Goal: Task Accomplishment & Management: Manage account settings

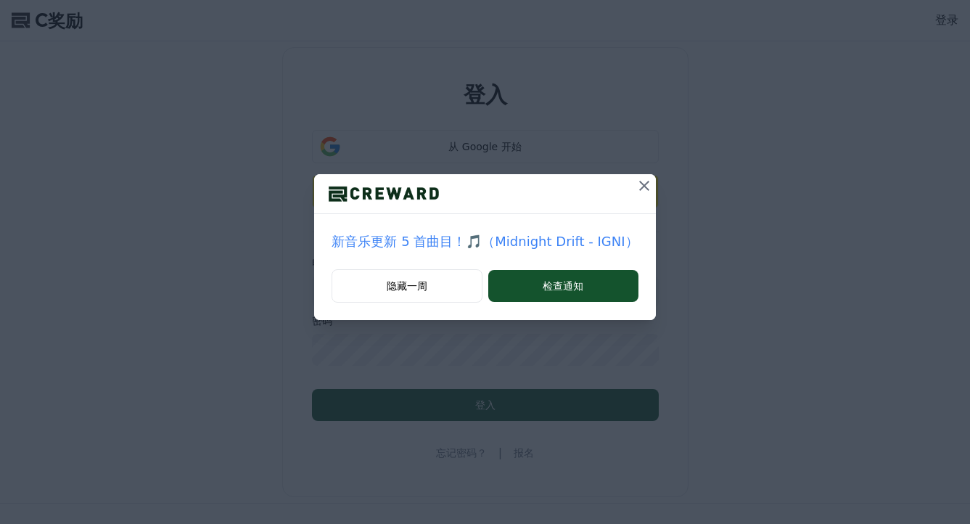
click at [637, 192] on icon at bounding box center [644, 185] width 17 height 17
click at [640, 187] on icon at bounding box center [644, 185] width 17 height 17
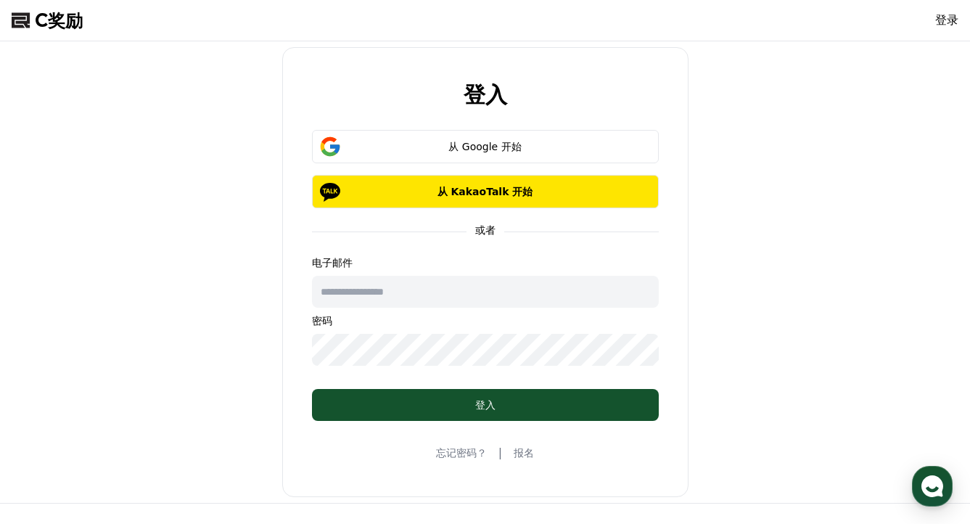
click at [507, 295] on input "text" at bounding box center [485, 292] width 347 height 32
click at [760, 279] on div "登入 从 Google 开始 从 KakaoTalk 开始 或者 电子邮件 密码 登入 忘记密码？ | 报名" at bounding box center [485, 272] width 959 height 450
click at [528, 454] on font "报名" at bounding box center [524, 453] width 20 height 12
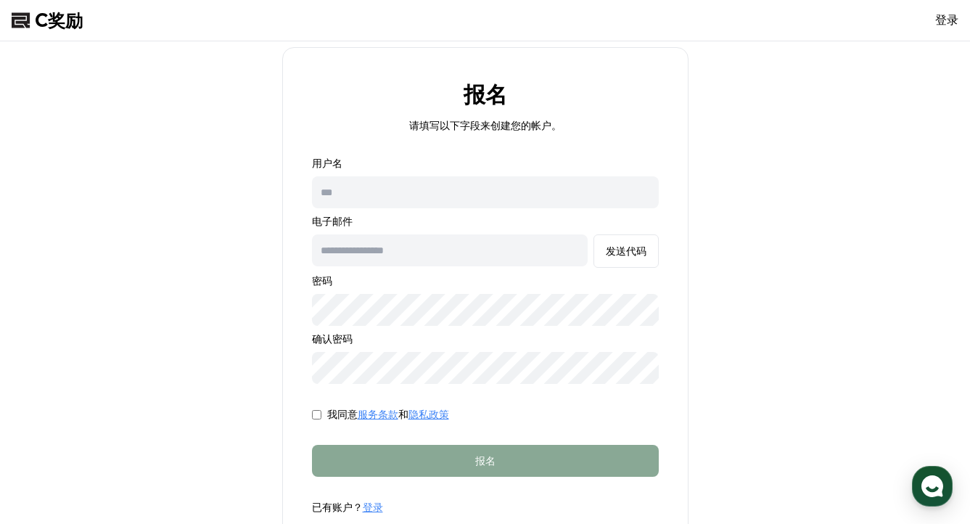
click at [478, 192] on input "text" at bounding box center [485, 192] width 347 height 32
type input "*********"
click at [473, 235] on input "text" at bounding box center [450, 250] width 276 height 32
type input "**********"
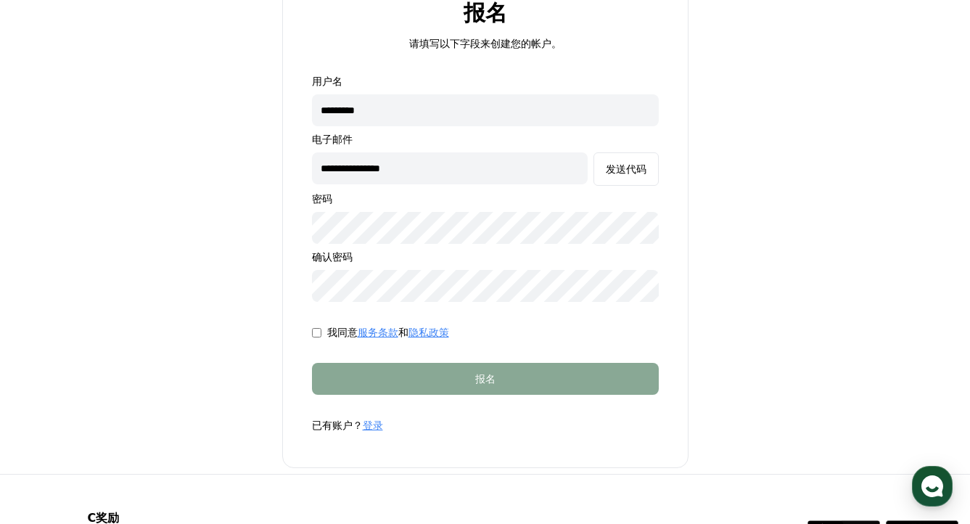
scroll to position [83, 0]
click at [635, 164] on font "发送代码" at bounding box center [626, 169] width 41 height 12
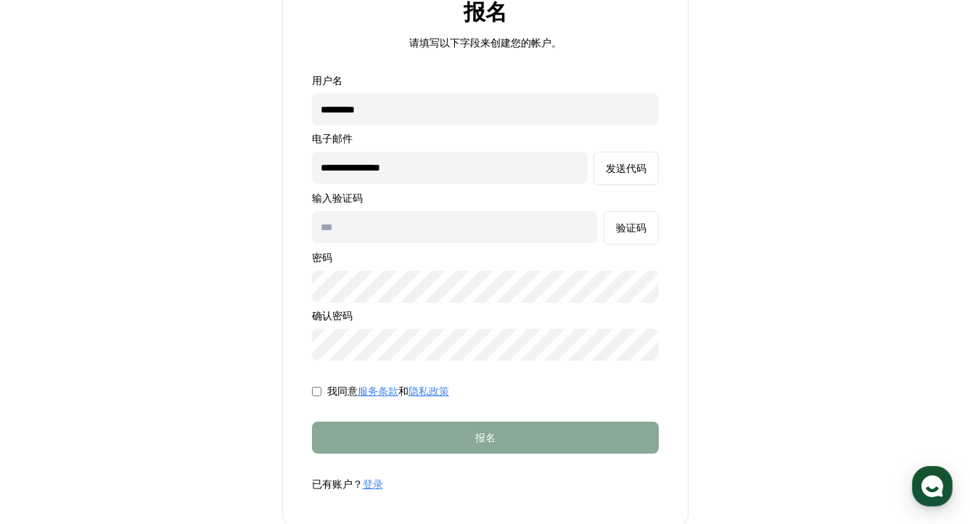
click at [515, 234] on input "text" at bounding box center [455, 227] width 286 height 32
paste input "******"
type input "******"
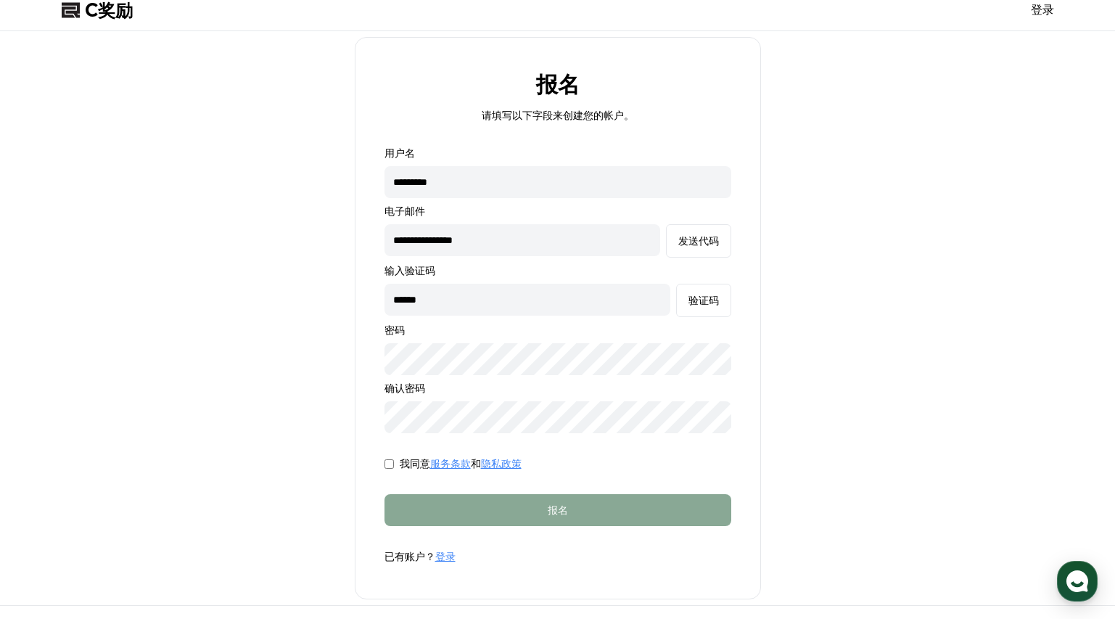
scroll to position [0, 0]
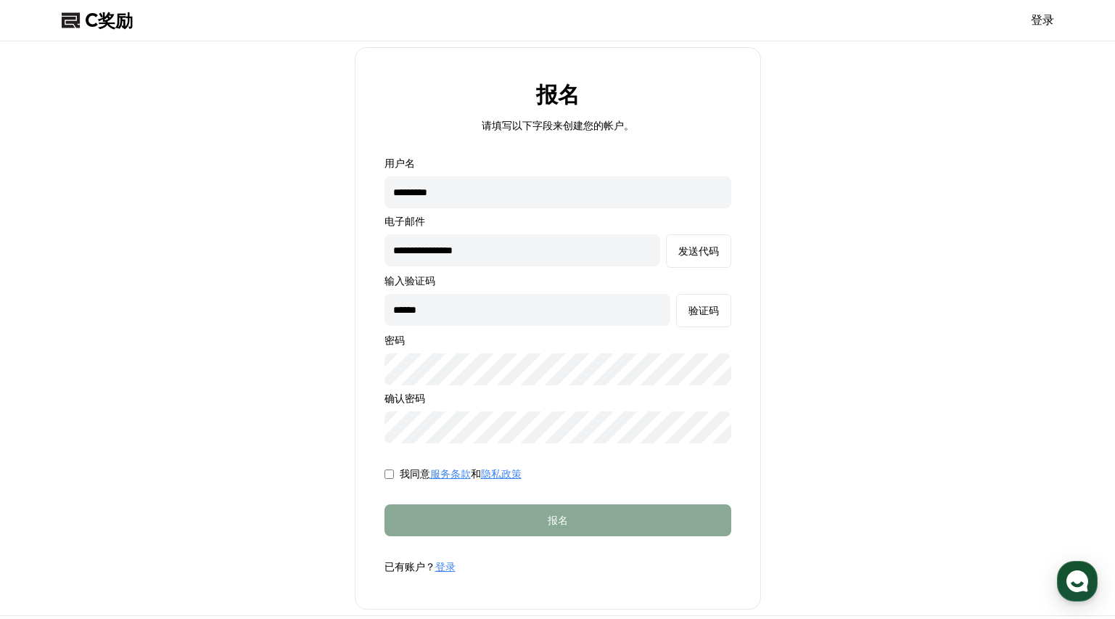
click at [555, 250] on input "**********" at bounding box center [523, 250] width 276 height 32
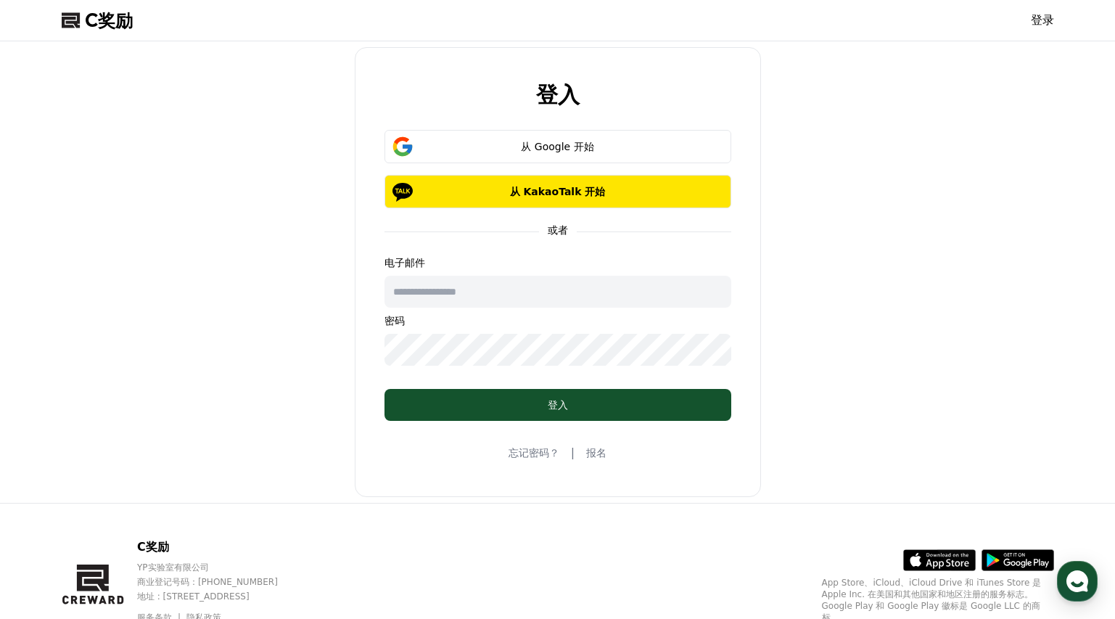
drag, startPoint x: 521, startPoint y: 289, endPoint x: 531, endPoint y: 296, distance: 11.9
click at [521, 290] on input "text" at bounding box center [558, 292] width 347 height 32
click at [676, 470] on div "登入 从 Google 开始 从 KakaoTalk 开始 或者 电子邮件 密码 登入 忘记密码？ | 报名" at bounding box center [558, 272] width 406 height 450
click at [605, 456] on font "报名" at bounding box center [596, 453] width 20 height 12
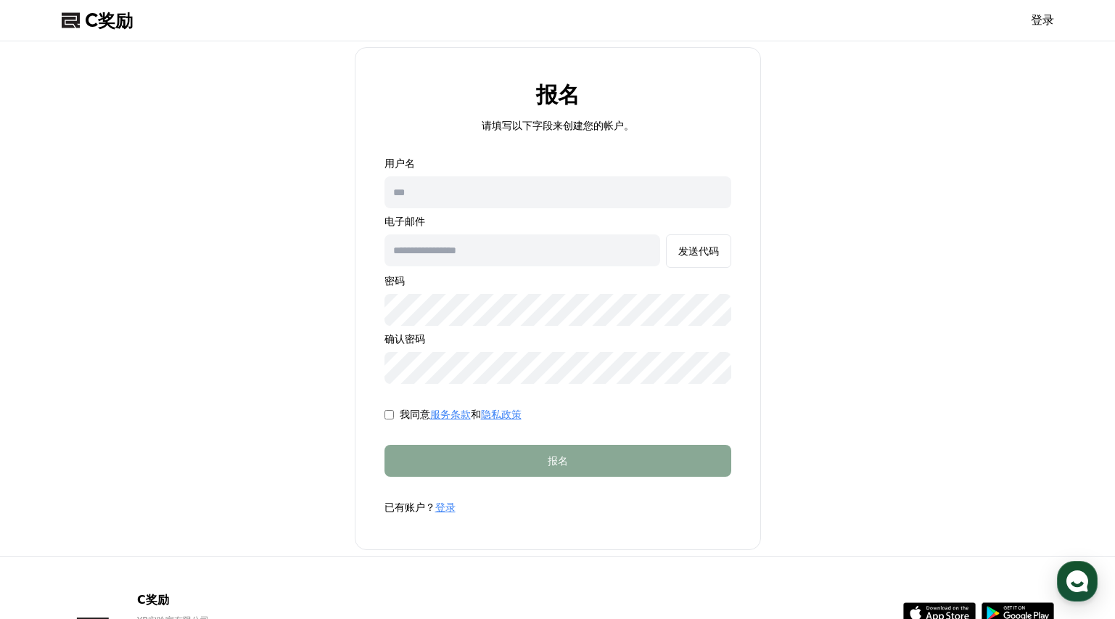
click at [472, 190] on input "text" at bounding box center [558, 192] width 347 height 32
type input "*********"
click at [500, 256] on input "text" at bounding box center [523, 250] width 276 height 32
type input "**********"
click at [693, 252] on font "发送代码" at bounding box center [699, 251] width 41 height 12
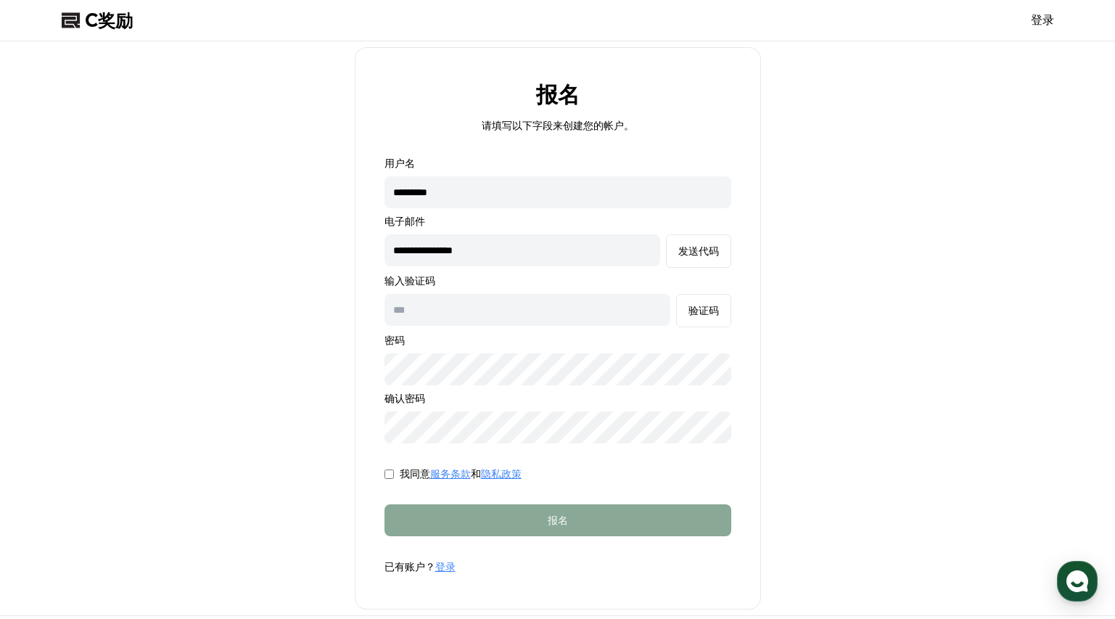
drag, startPoint x: 471, startPoint y: 312, endPoint x: 491, endPoint y: 326, distance: 24.6
click at [471, 311] on input "text" at bounding box center [528, 310] width 286 height 32
paste input "******"
type input "******"
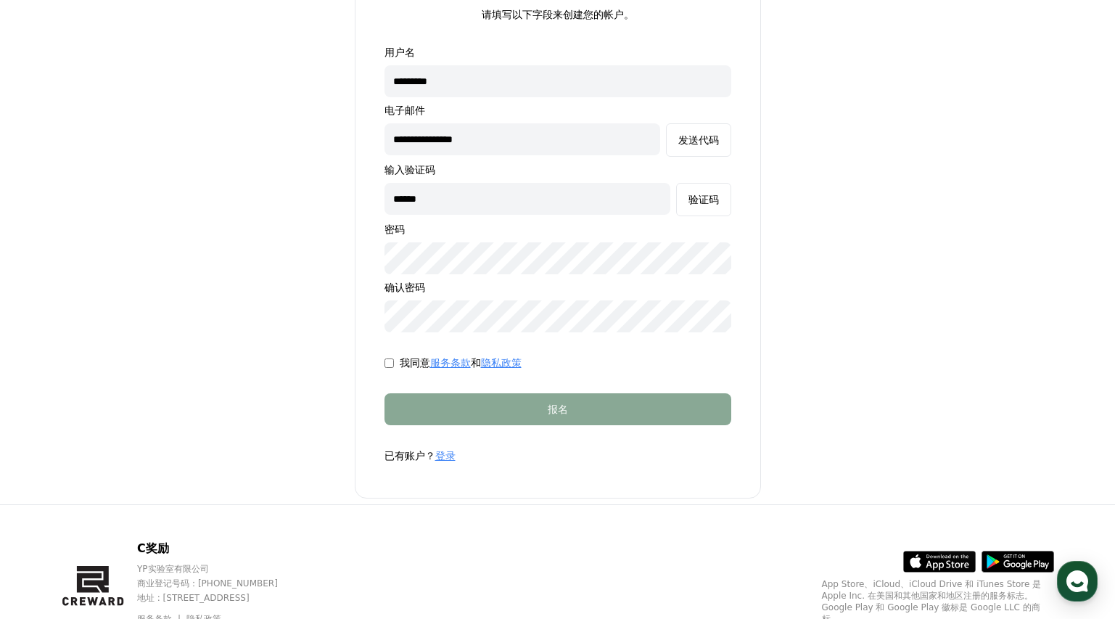
scroll to position [130, 0]
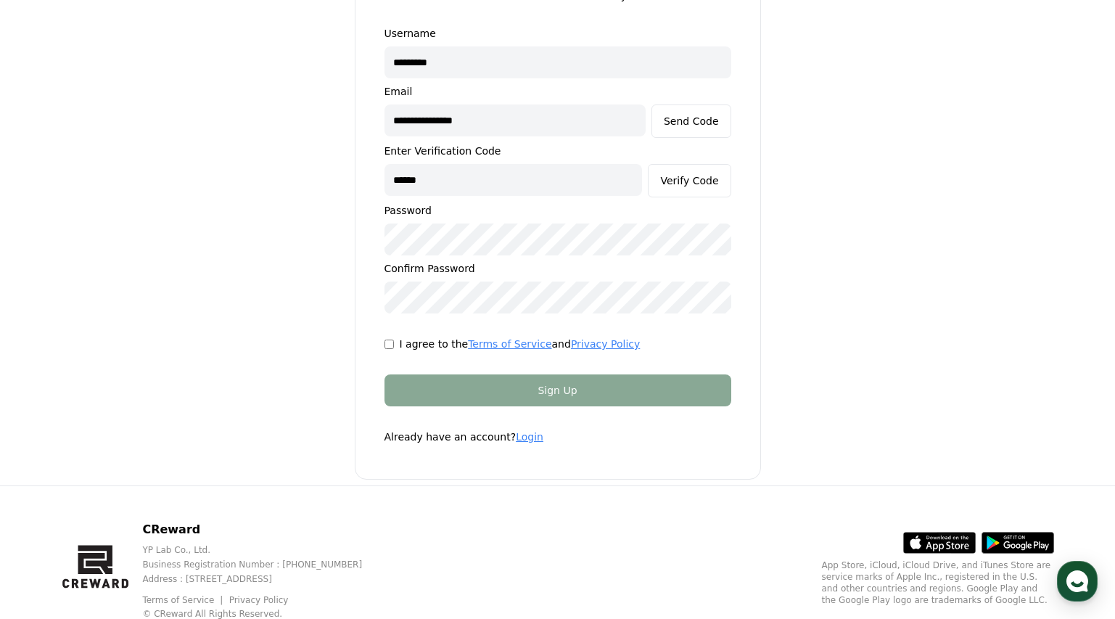
click at [887, 235] on div "**********" at bounding box center [558, 198] width 1004 height 562
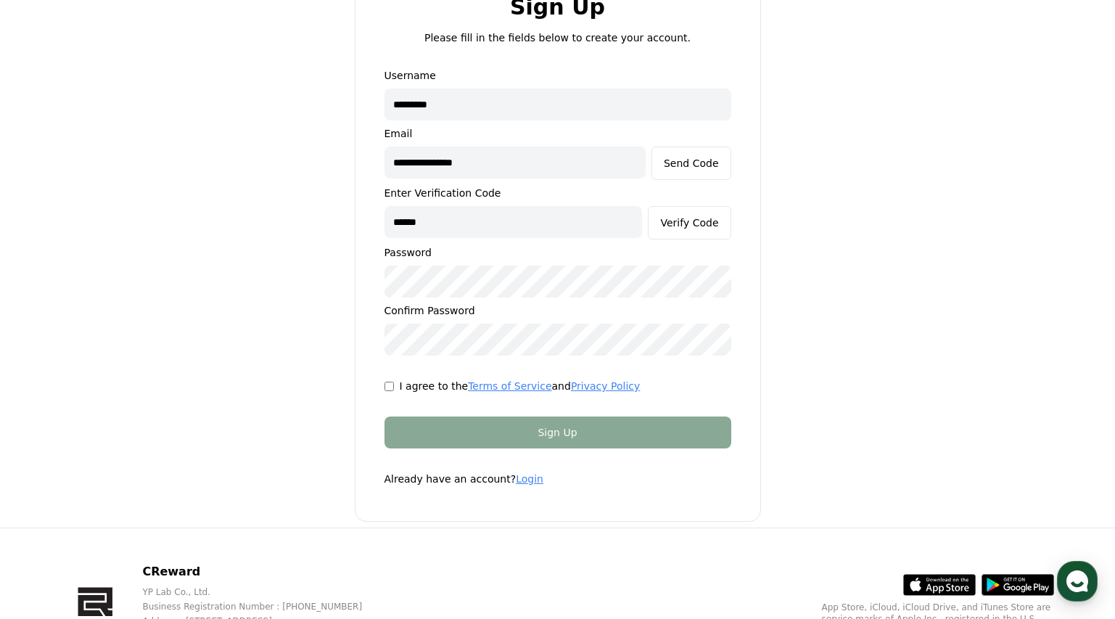
scroll to position [0, 0]
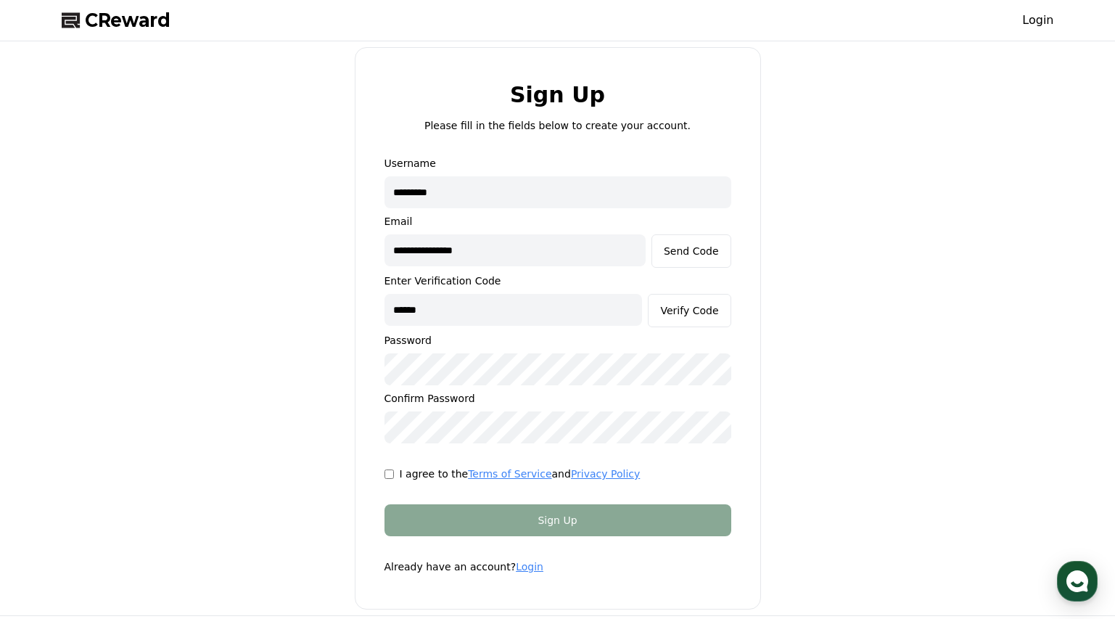
click at [142, 30] on span "CReward" at bounding box center [128, 20] width 86 height 23
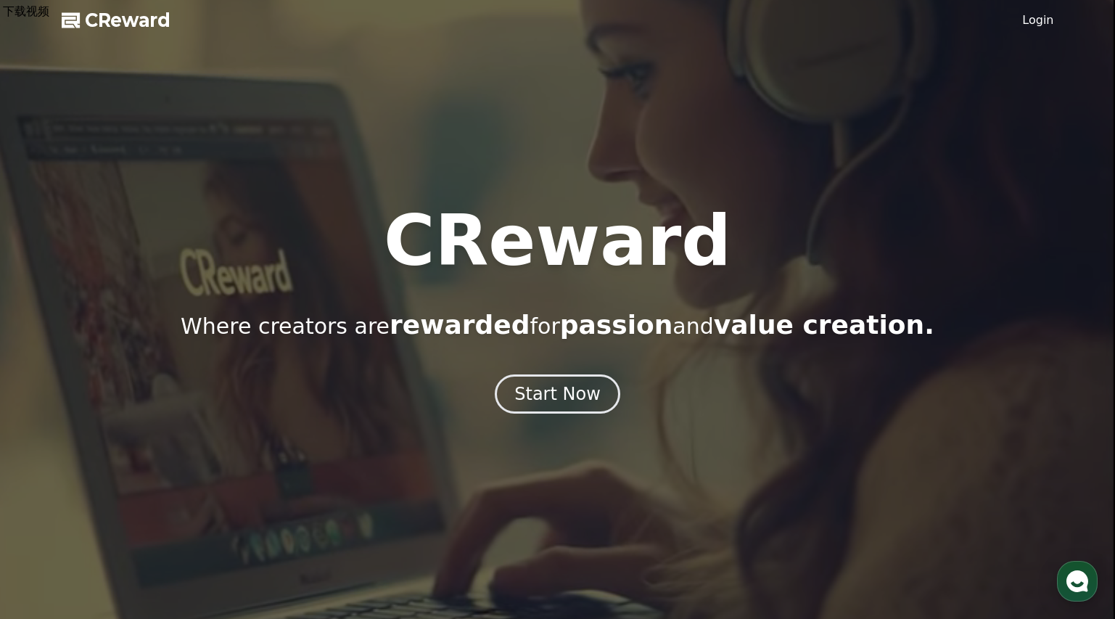
click at [970, 17] on link "Login" at bounding box center [1038, 20] width 31 height 17
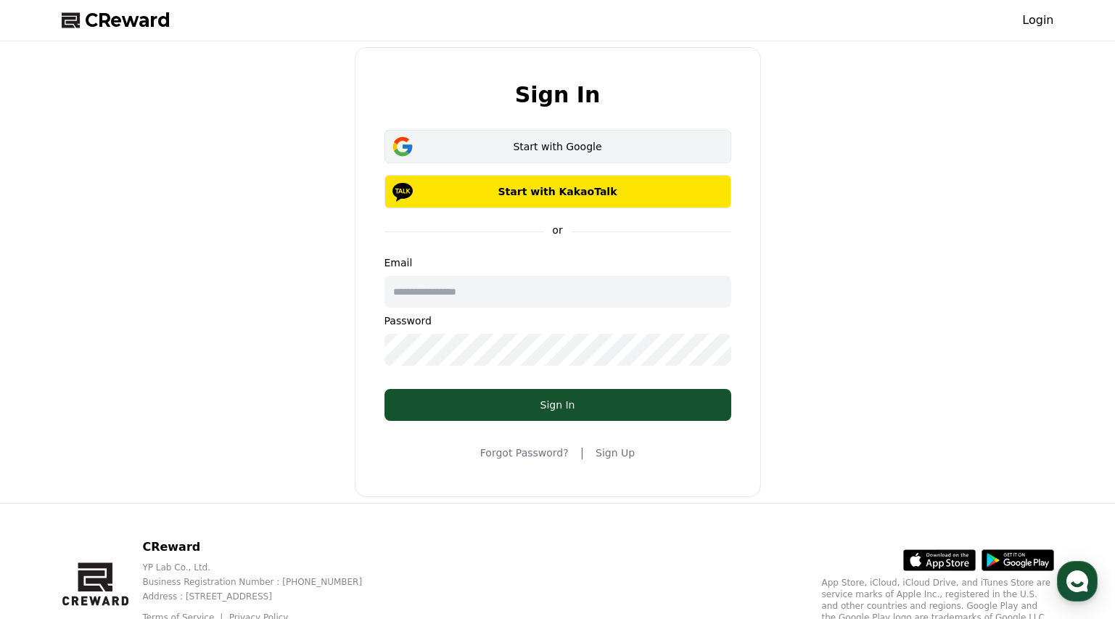
click at [528, 144] on div "Start with Google" at bounding box center [558, 146] width 305 height 15
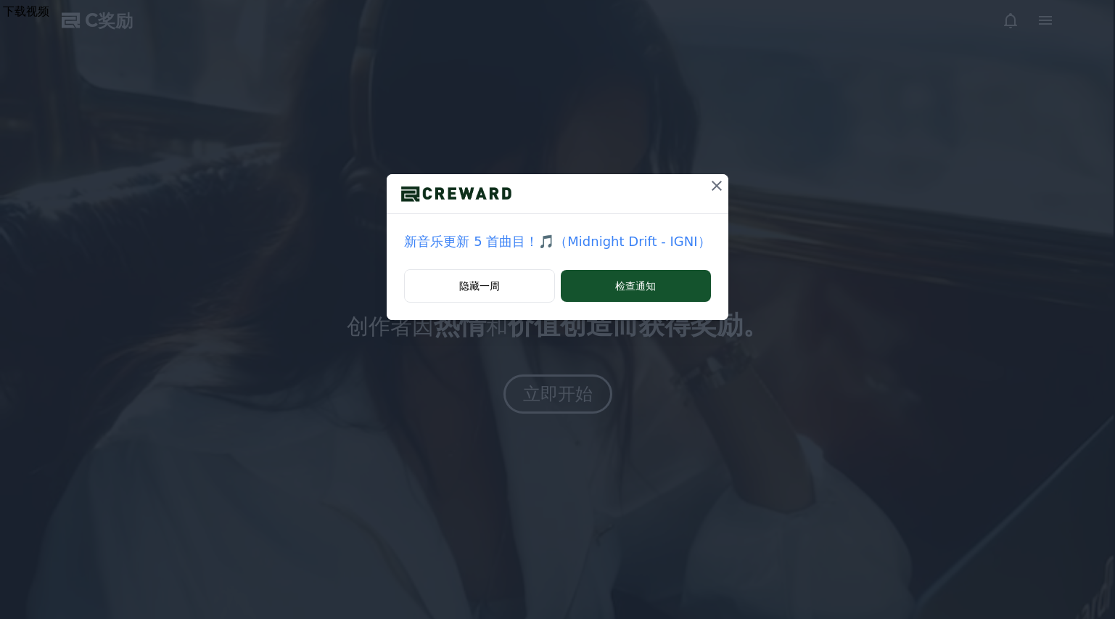
click at [713, 183] on icon at bounding box center [716, 185] width 17 height 17
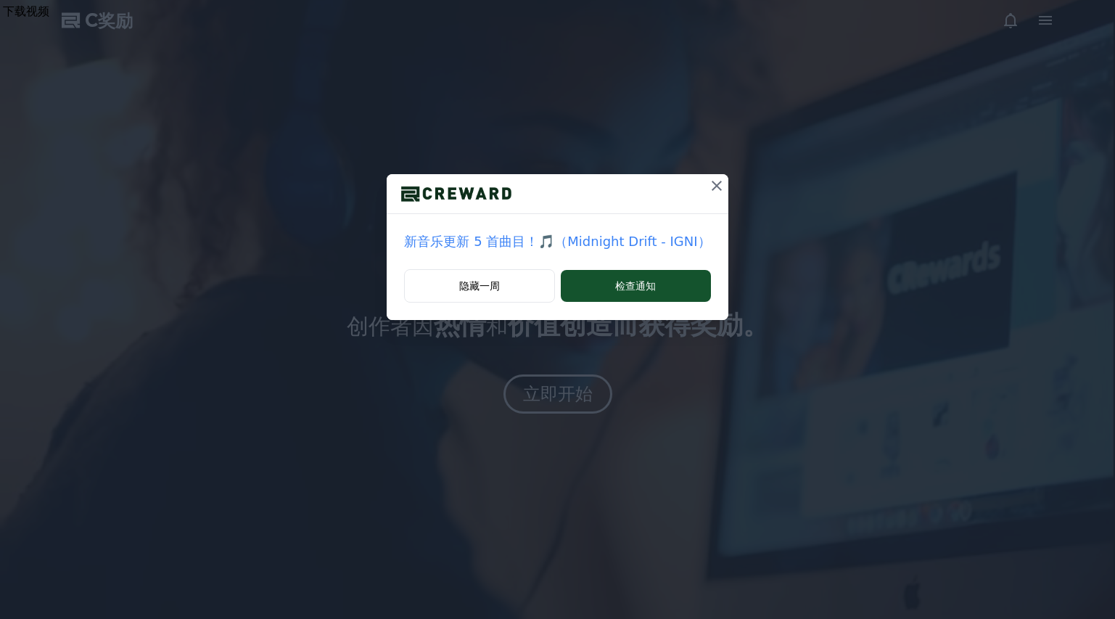
click at [712, 187] on icon at bounding box center [717, 186] width 10 height 10
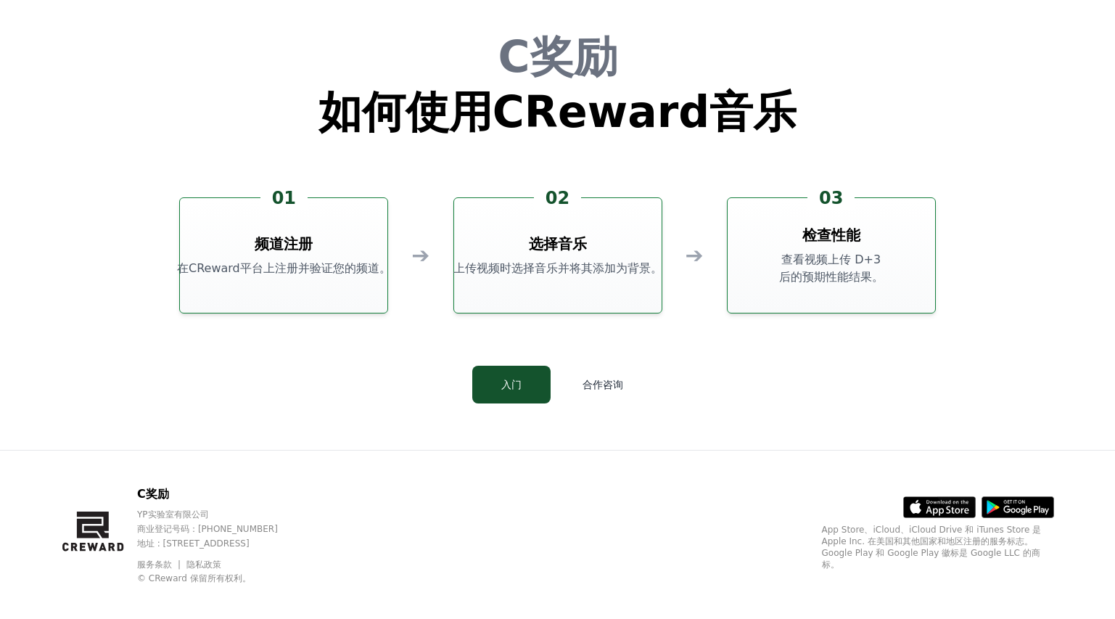
scroll to position [3932, 0]
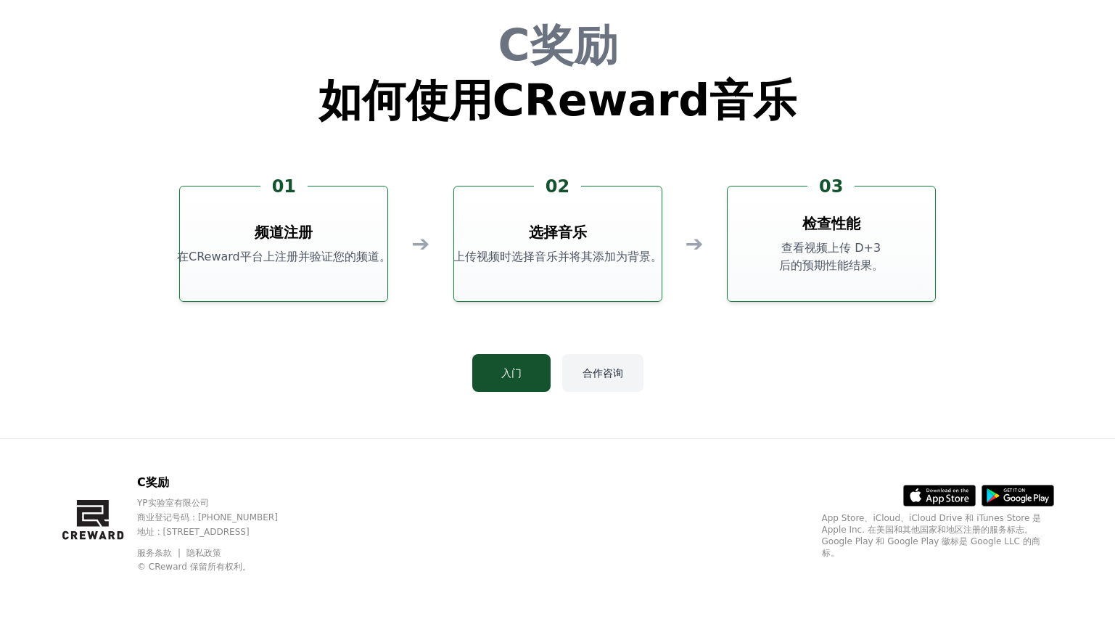
click at [597, 368] on font "合作咨询" at bounding box center [603, 373] width 41 height 12
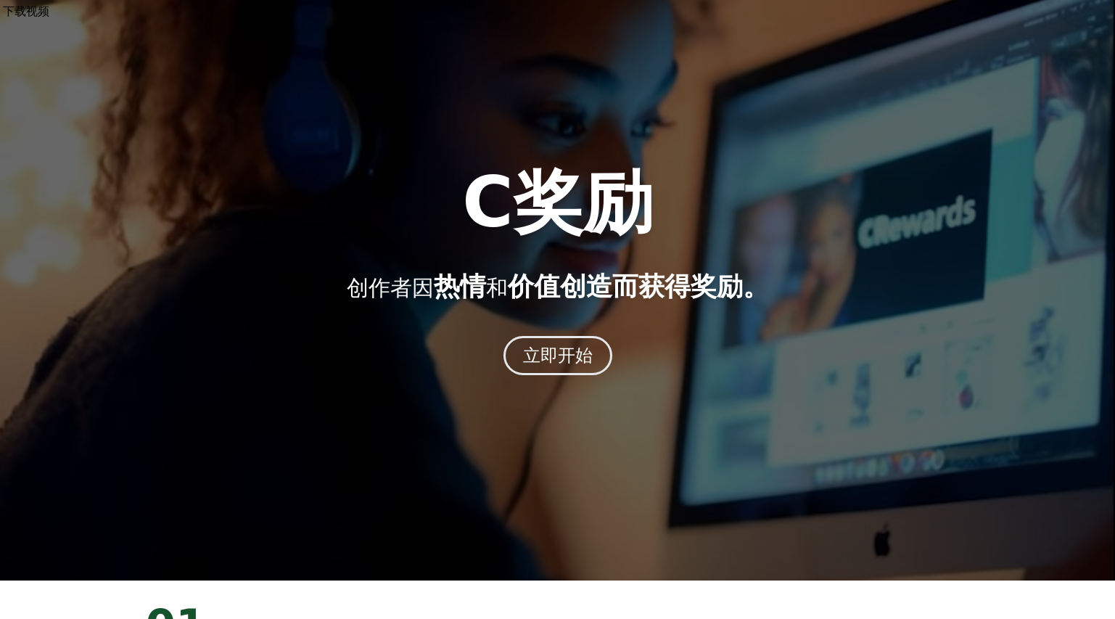
scroll to position [0, 0]
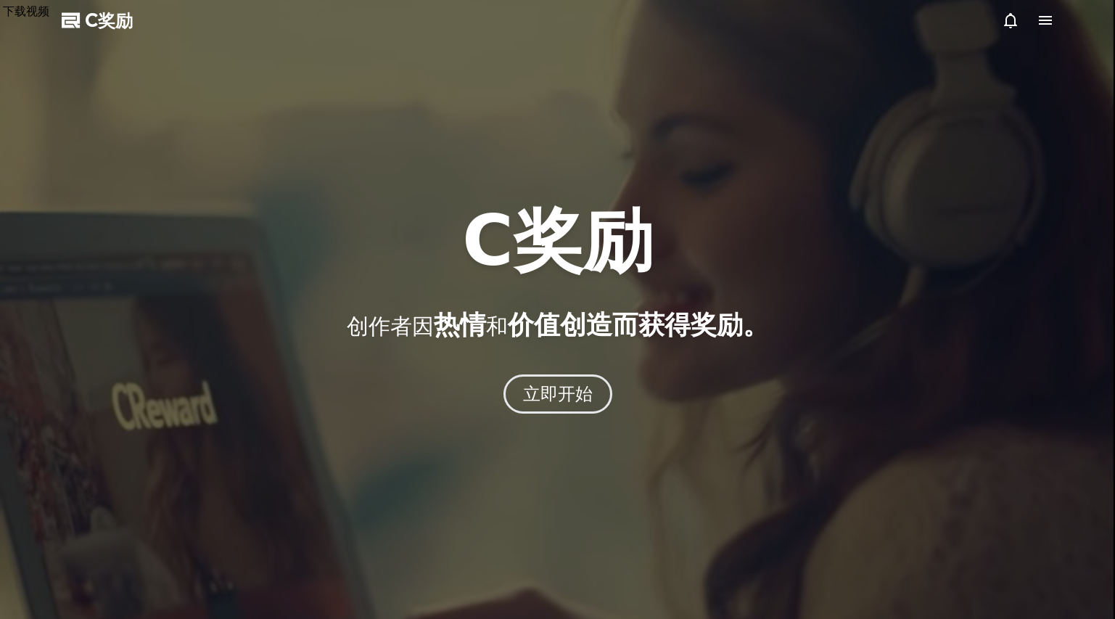
click at [112, 22] on font "C奖励" at bounding box center [109, 20] width 48 height 20
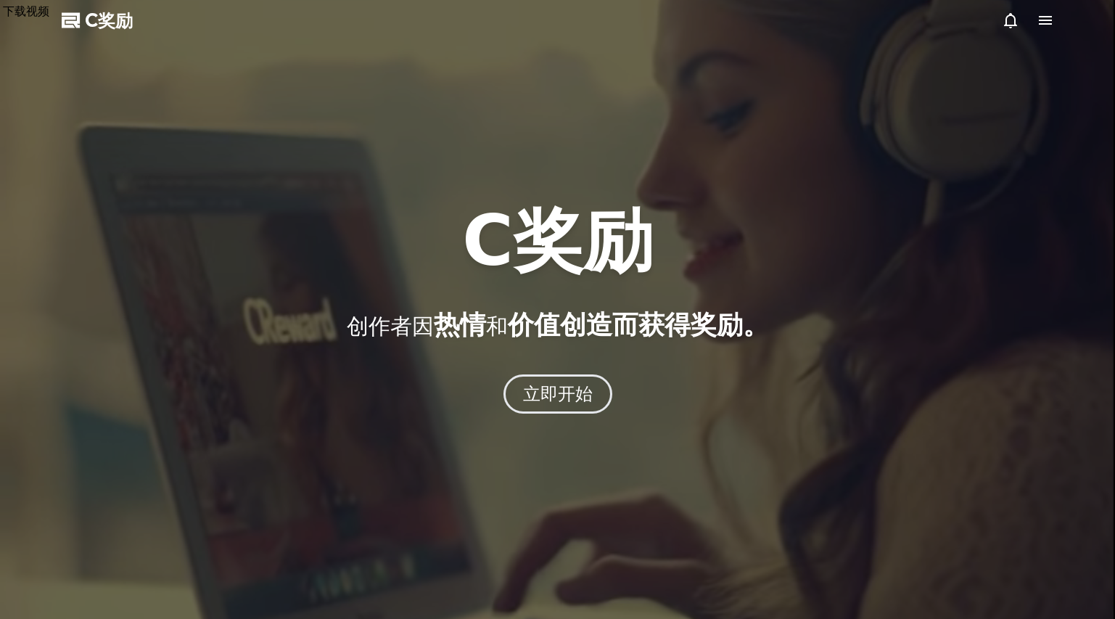
click at [1019, 26] on div at bounding box center [1028, 20] width 52 height 17
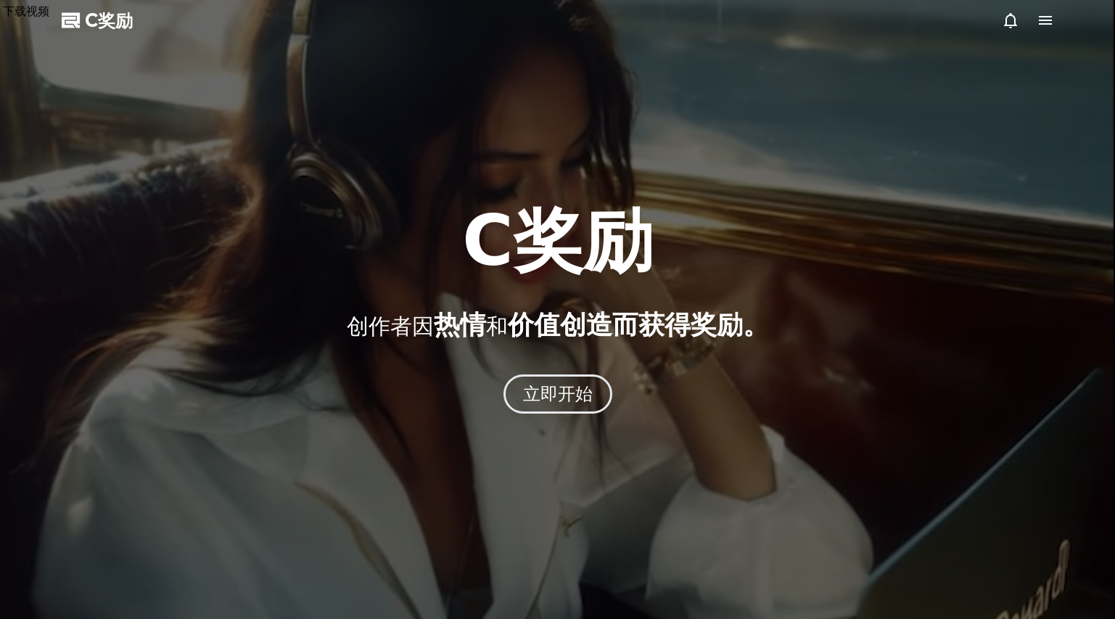
click at [1010, 20] on icon at bounding box center [1010, 20] width 17 height 17
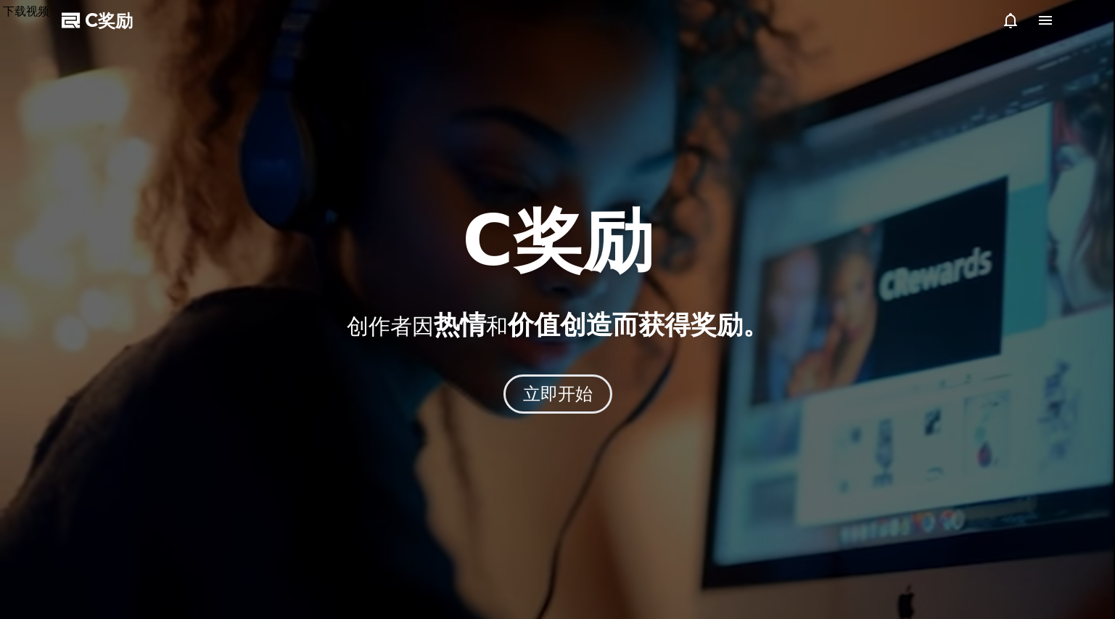
click at [1050, 23] on icon at bounding box center [1045, 20] width 13 height 9
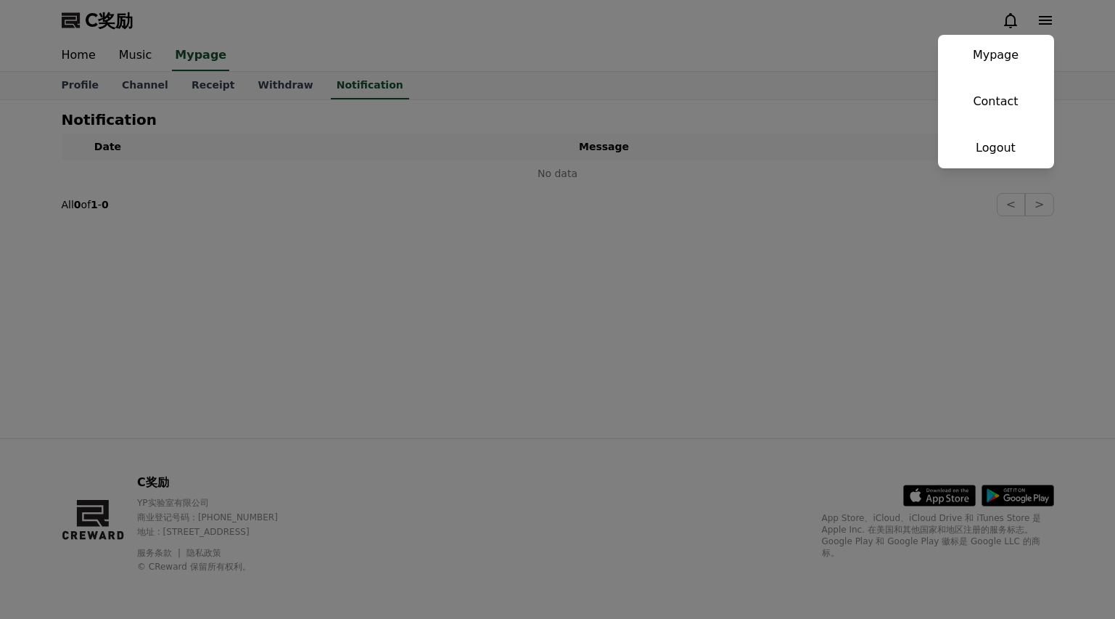
click at [565, 333] on button "close" at bounding box center [557, 309] width 1115 height 619
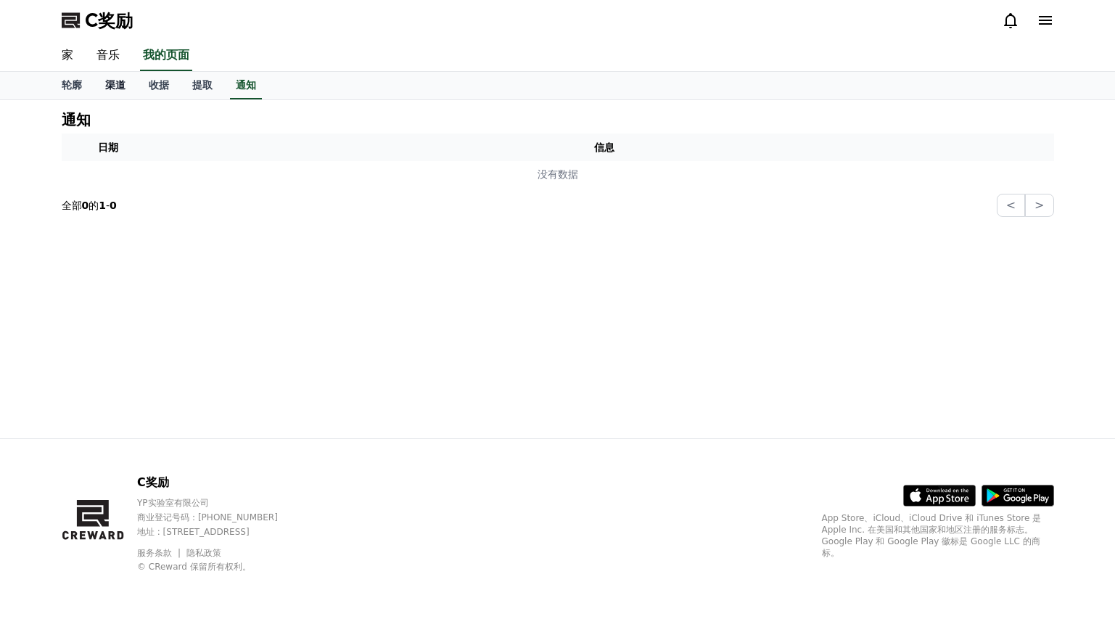
click at [113, 85] on font "渠道" at bounding box center [115, 85] width 20 height 12
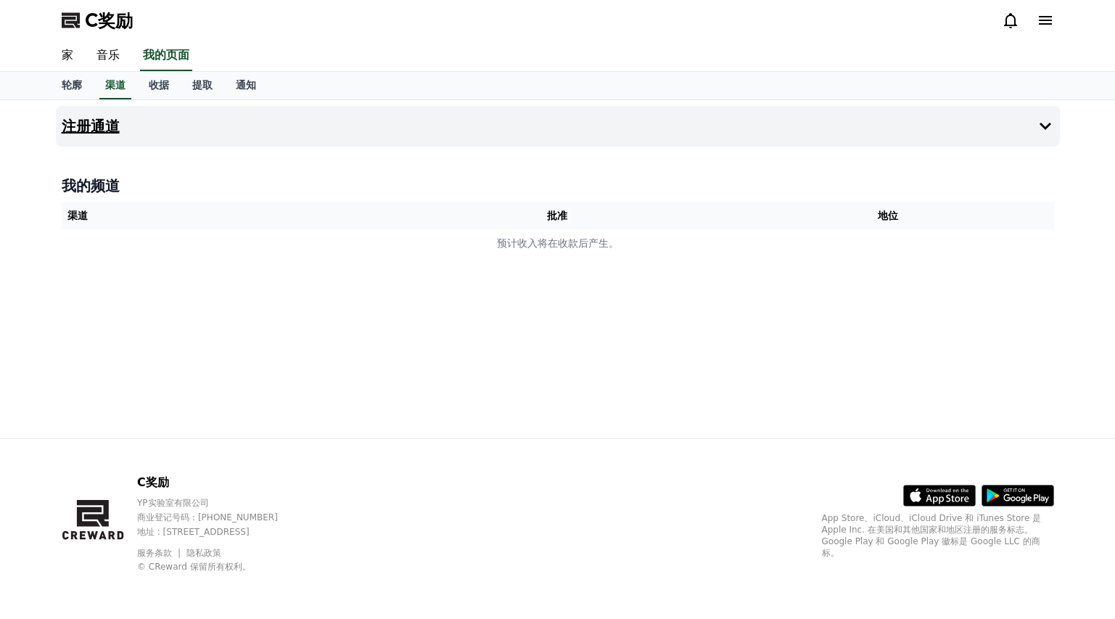
click at [117, 130] on font "注册通道" at bounding box center [91, 126] width 58 height 17
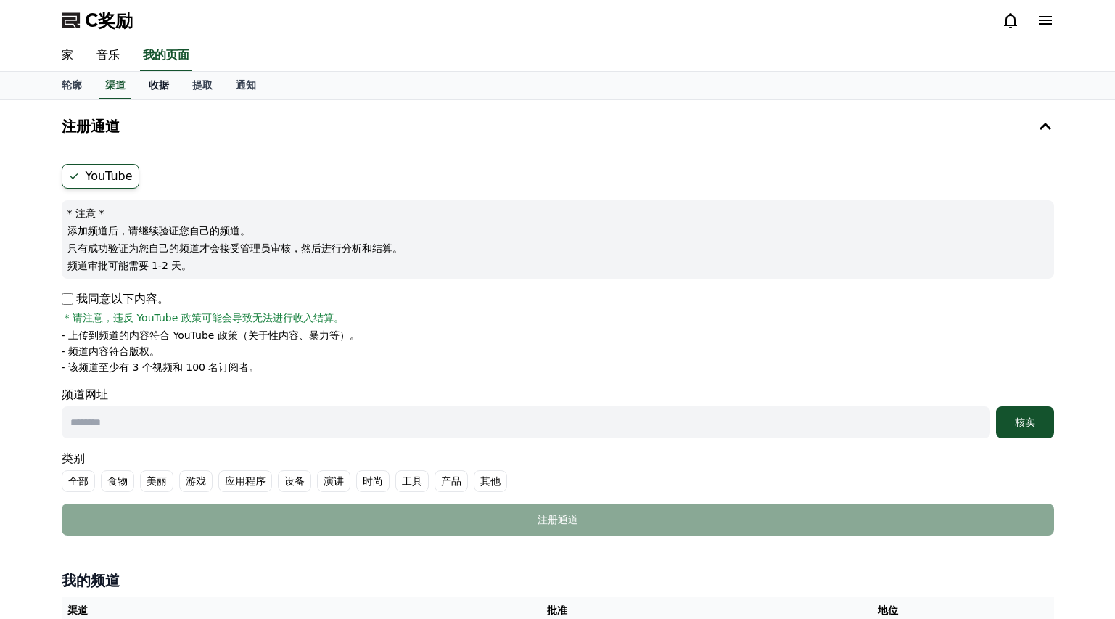
click at [165, 86] on font "收据" at bounding box center [159, 85] width 20 height 12
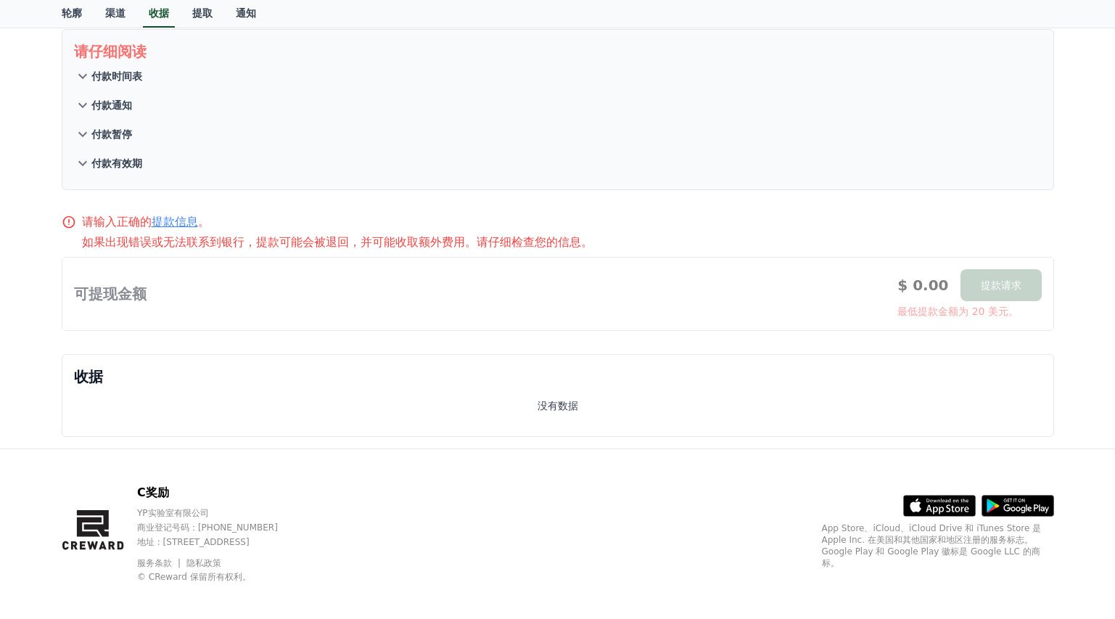
scroll to position [93, 0]
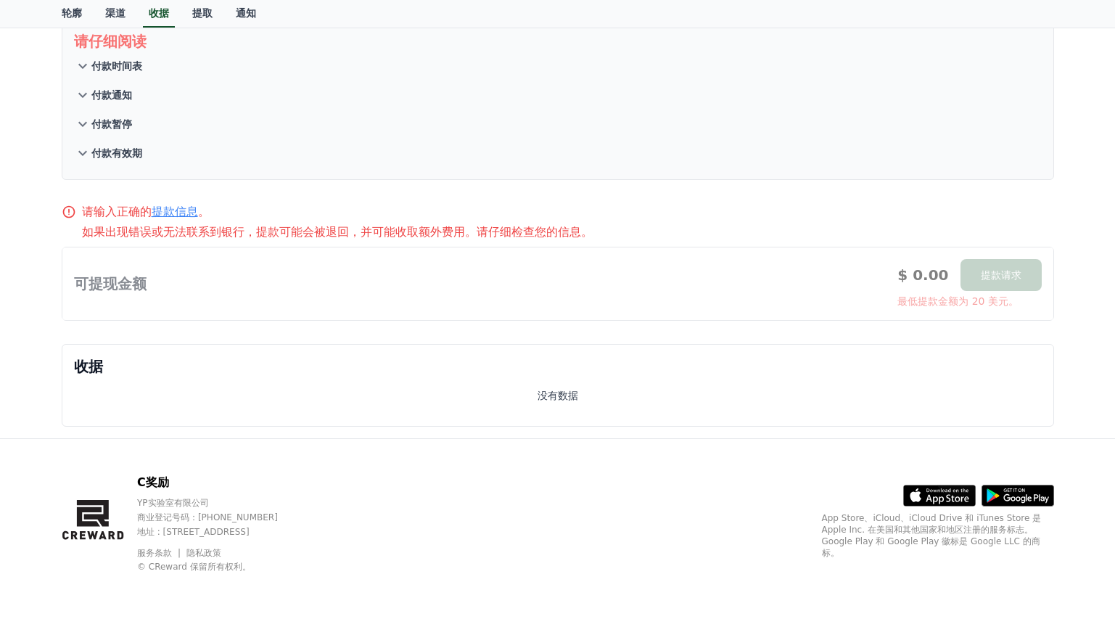
click at [260, 250] on div at bounding box center [557, 283] width 991 height 73
drag, startPoint x: 151, startPoint y: 277, endPoint x: 129, endPoint y: 273, distance: 22.2
click at [150, 277] on div at bounding box center [557, 283] width 991 height 73
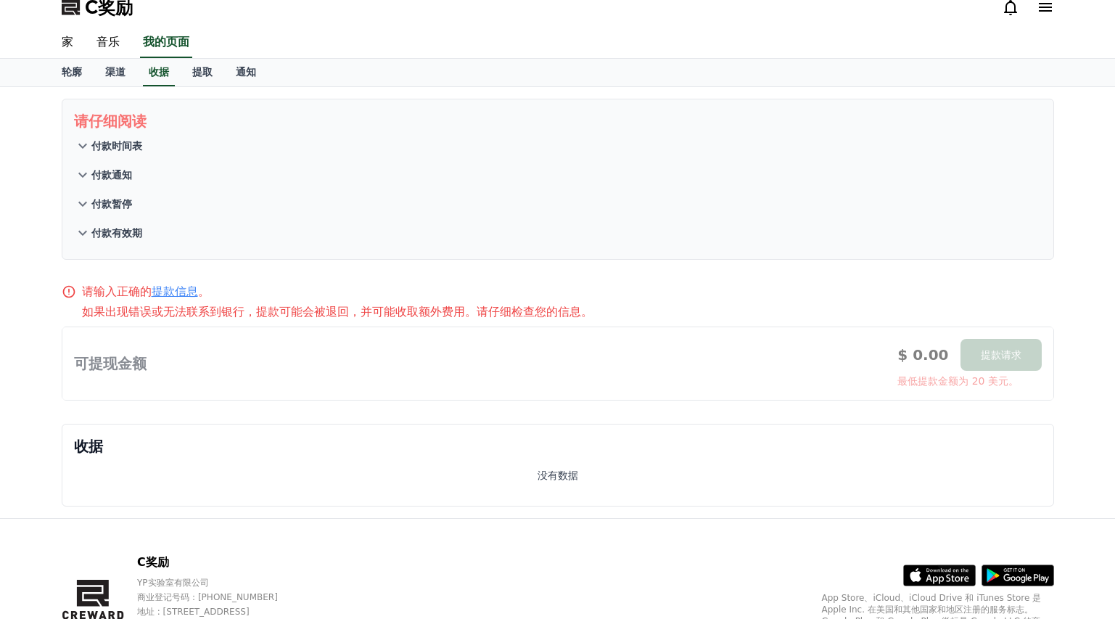
scroll to position [0, 0]
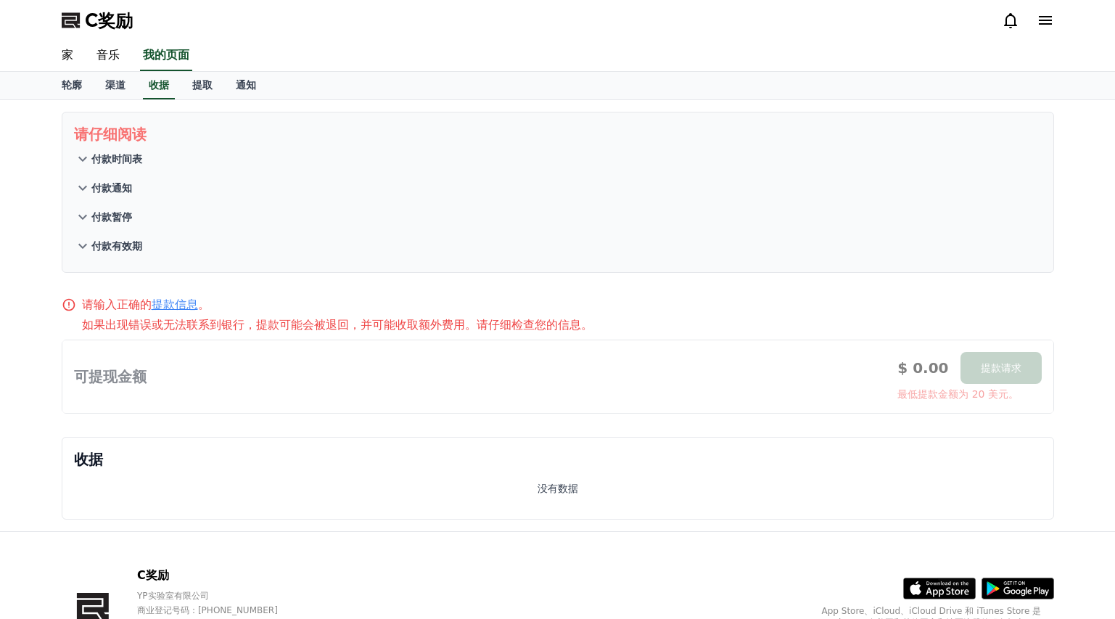
click at [126, 144] on button "付款时间表" at bounding box center [558, 158] width 968 height 29
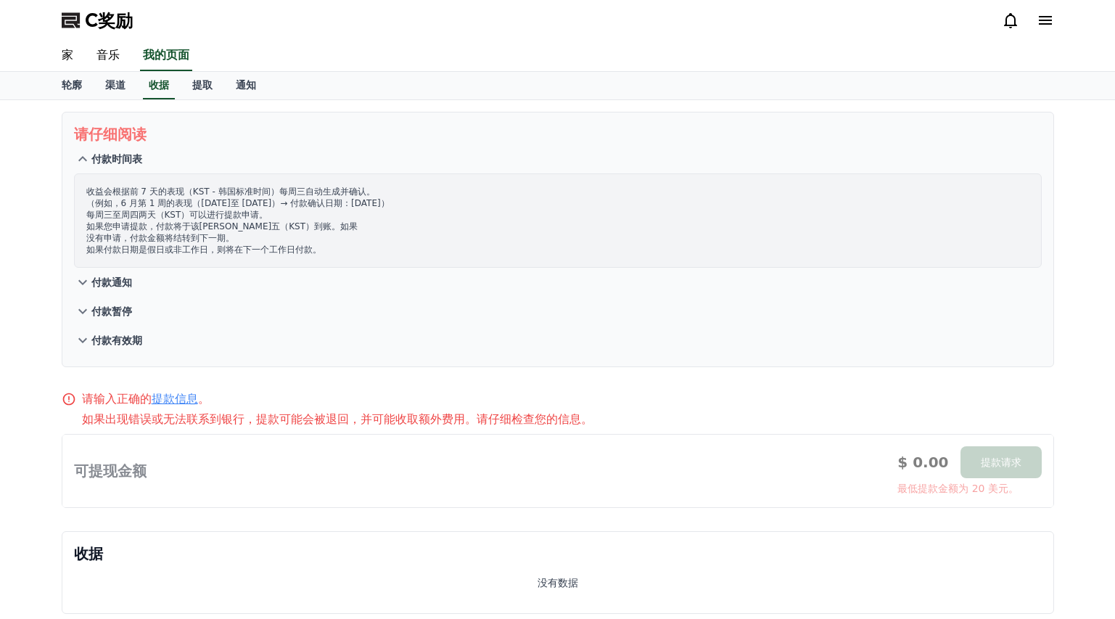
click at [129, 282] on font "付款通知" at bounding box center [111, 283] width 41 height 12
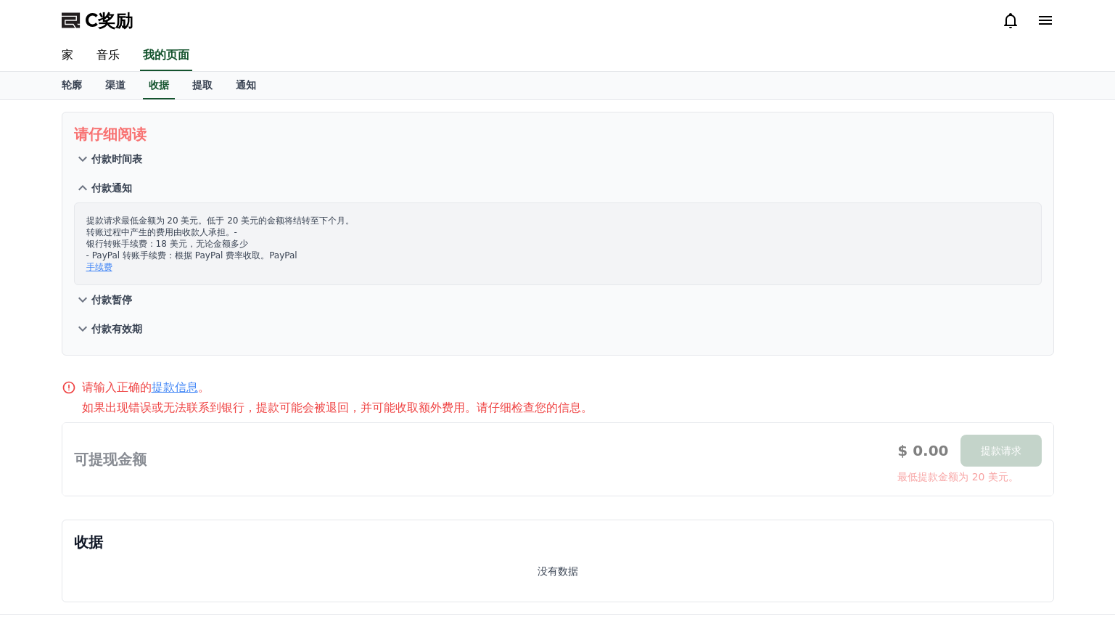
click at [197, 300] on button "付款暂停" at bounding box center [558, 299] width 968 height 29
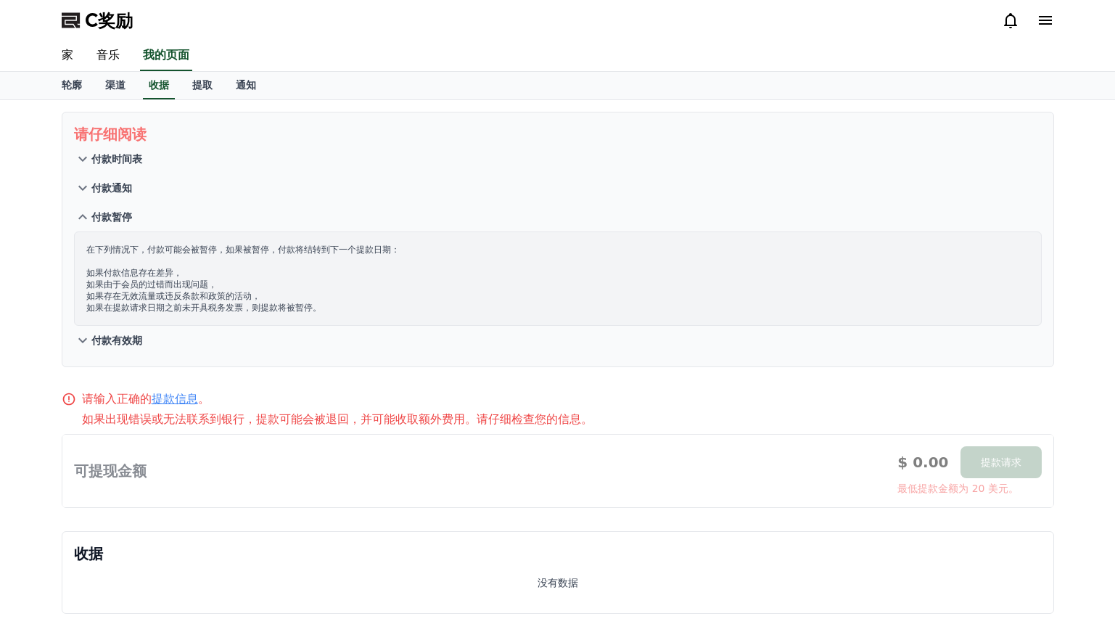
click at [106, 191] on font "付款通知" at bounding box center [111, 188] width 41 height 12
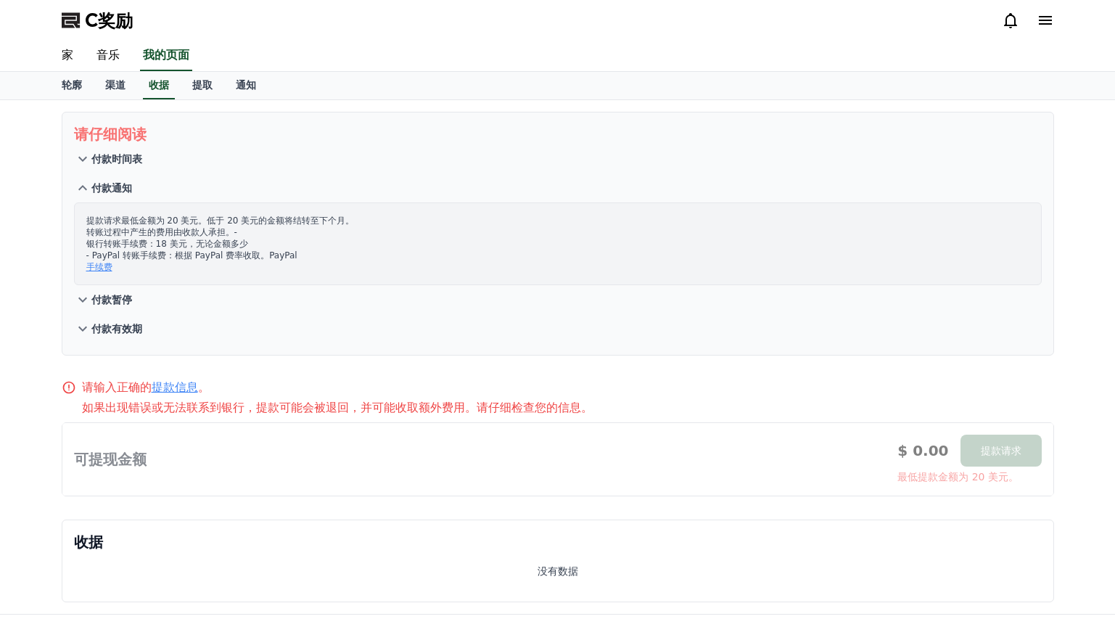
click at [147, 327] on button "付款有效期" at bounding box center [558, 328] width 968 height 29
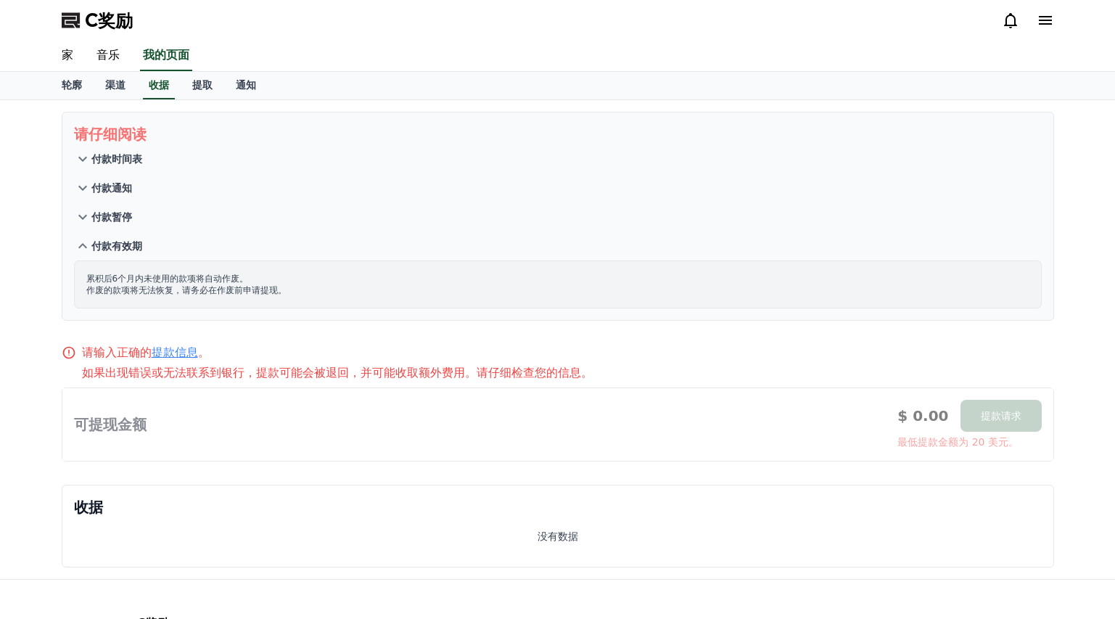
click at [187, 226] on button "付款暂停" at bounding box center [558, 216] width 968 height 29
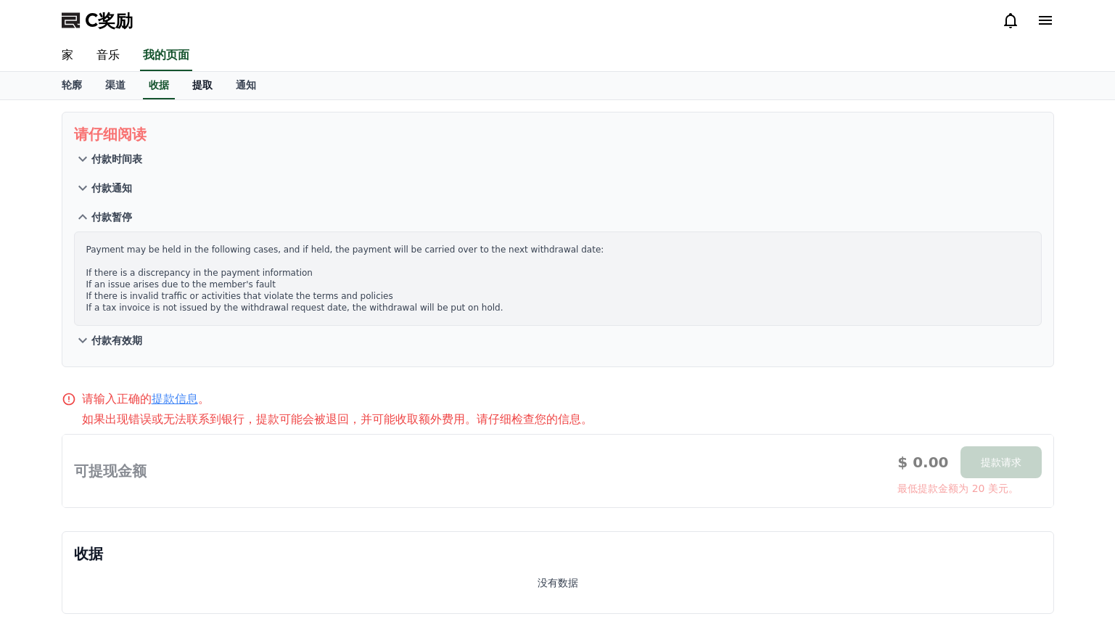
click at [216, 81] on link "提取" at bounding box center [203, 86] width 44 height 28
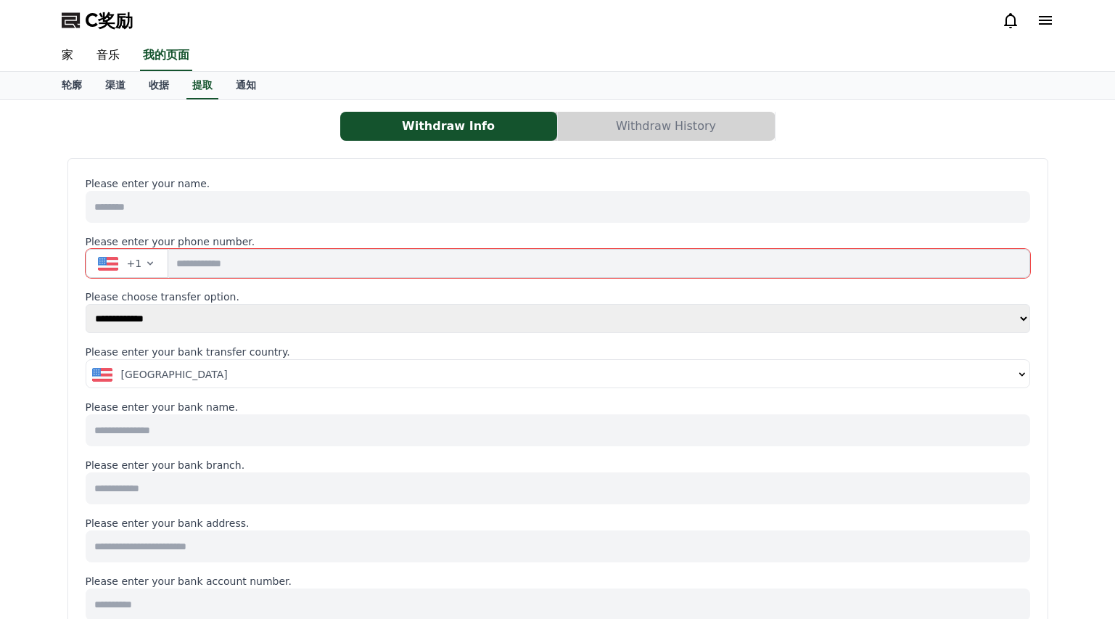
select select
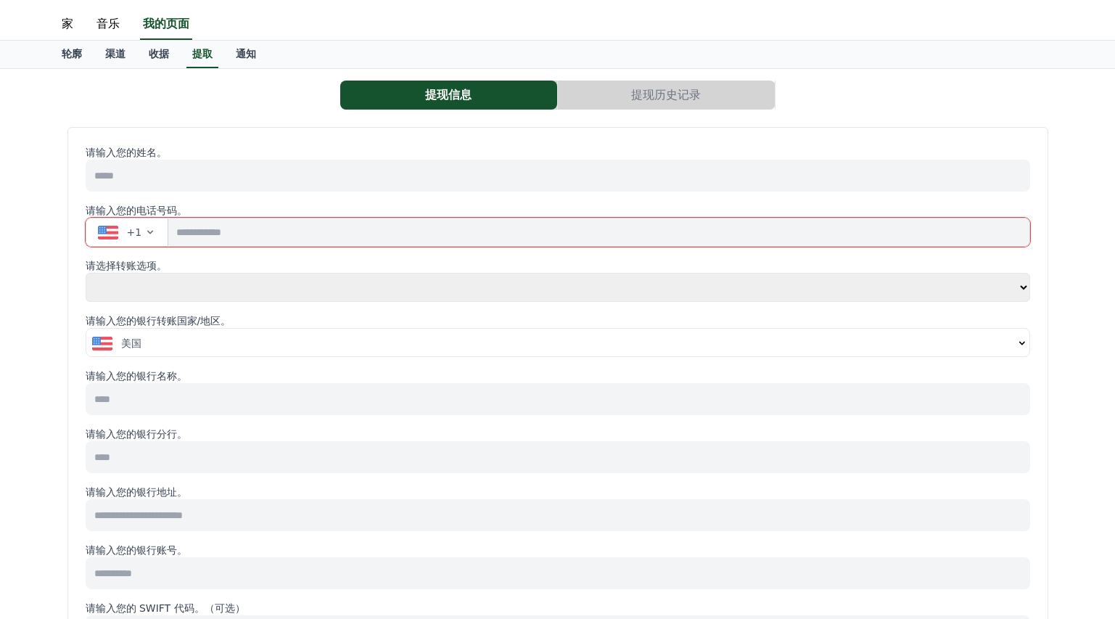
scroll to position [128, 0]
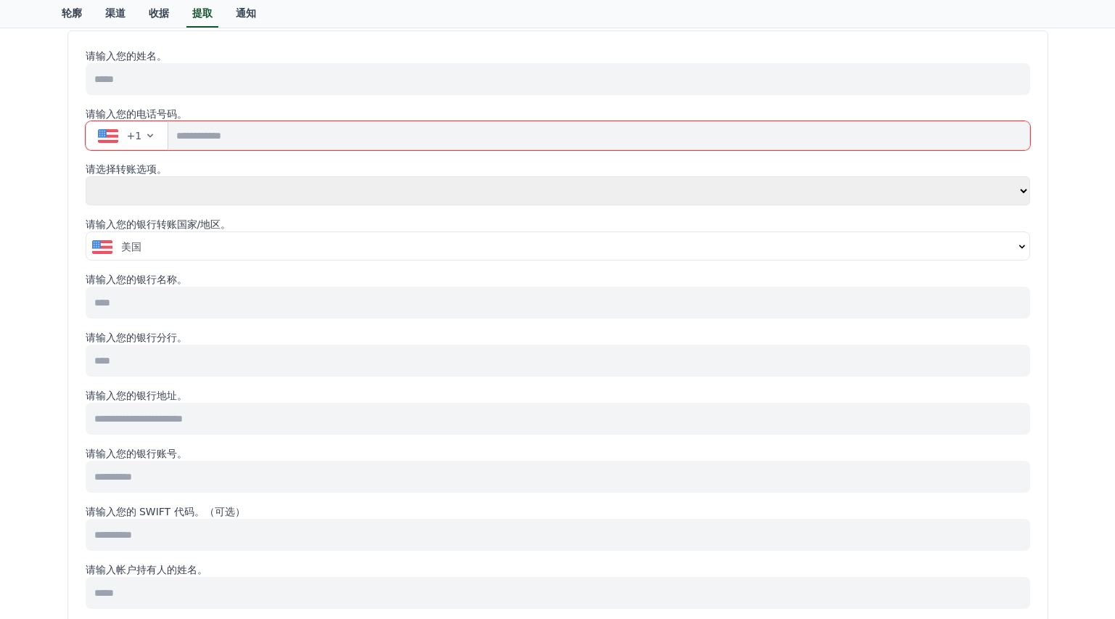
click at [286, 245] on div "美国" at bounding box center [553, 246] width 922 height 15
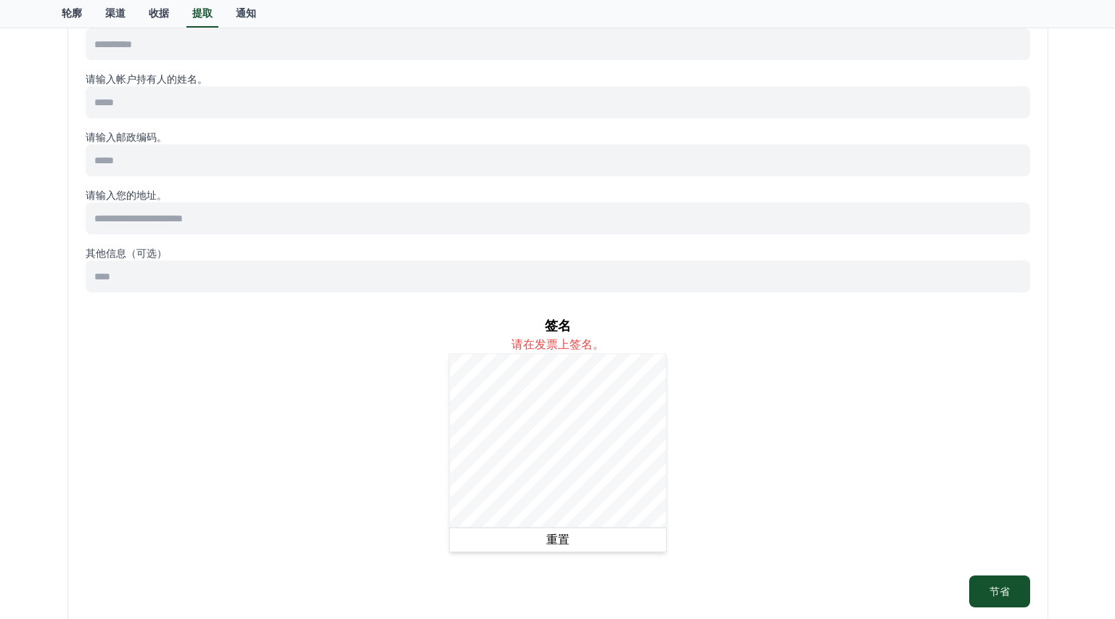
scroll to position [634, 0]
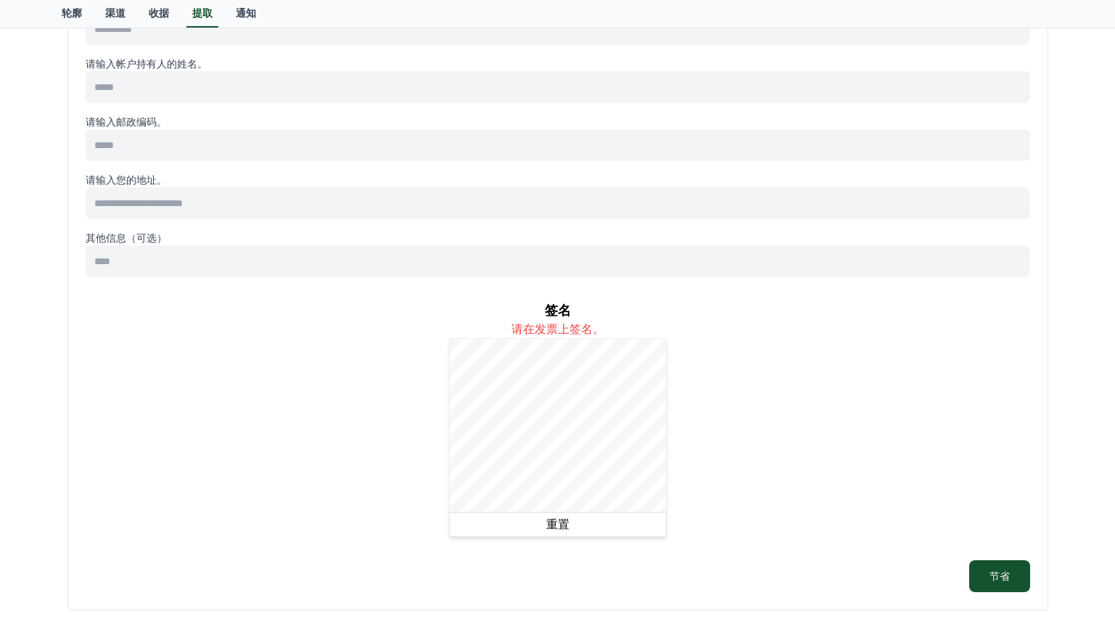
click at [346, 411] on div "签名 请在发票上签名。 重置" at bounding box center [558, 419] width 945 height 260
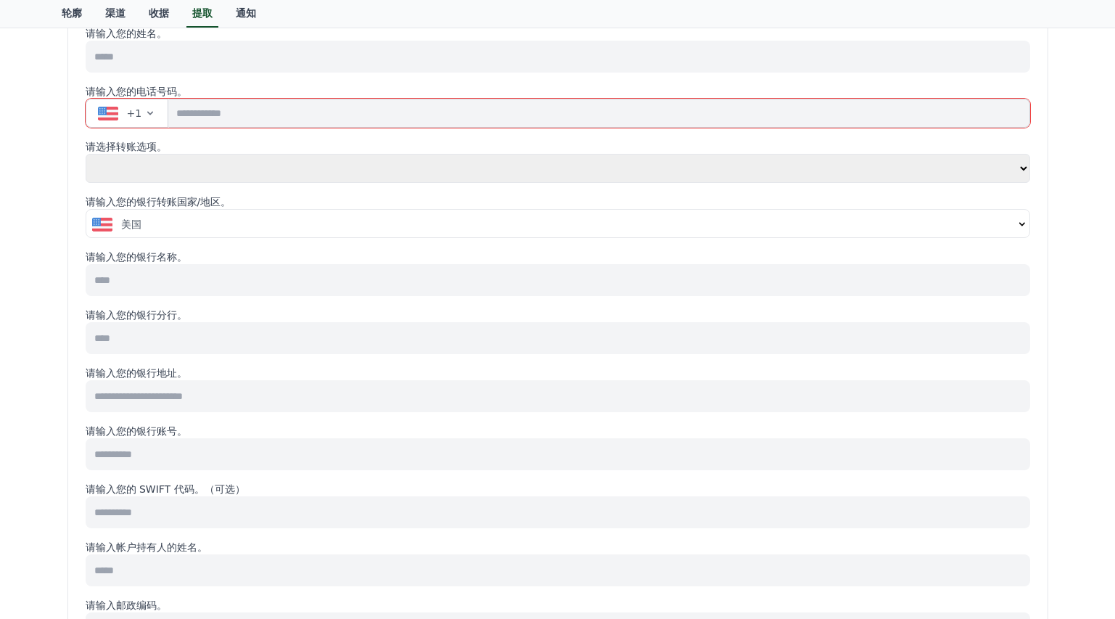
scroll to position [0, 0]
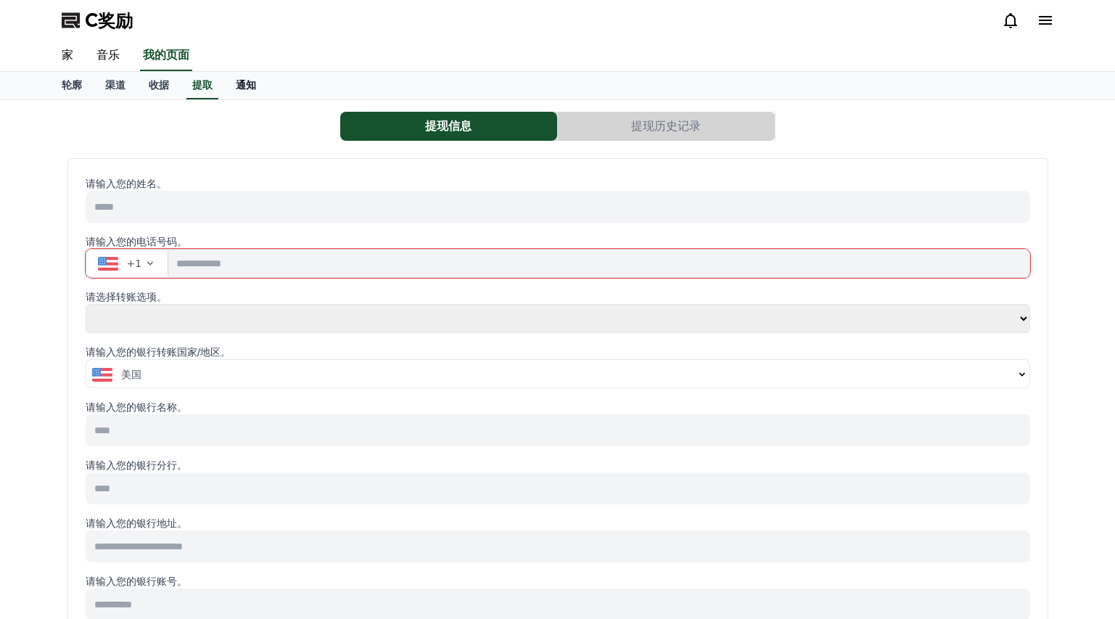
click at [247, 83] on font "通知" at bounding box center [246, 85] width 20 height 12
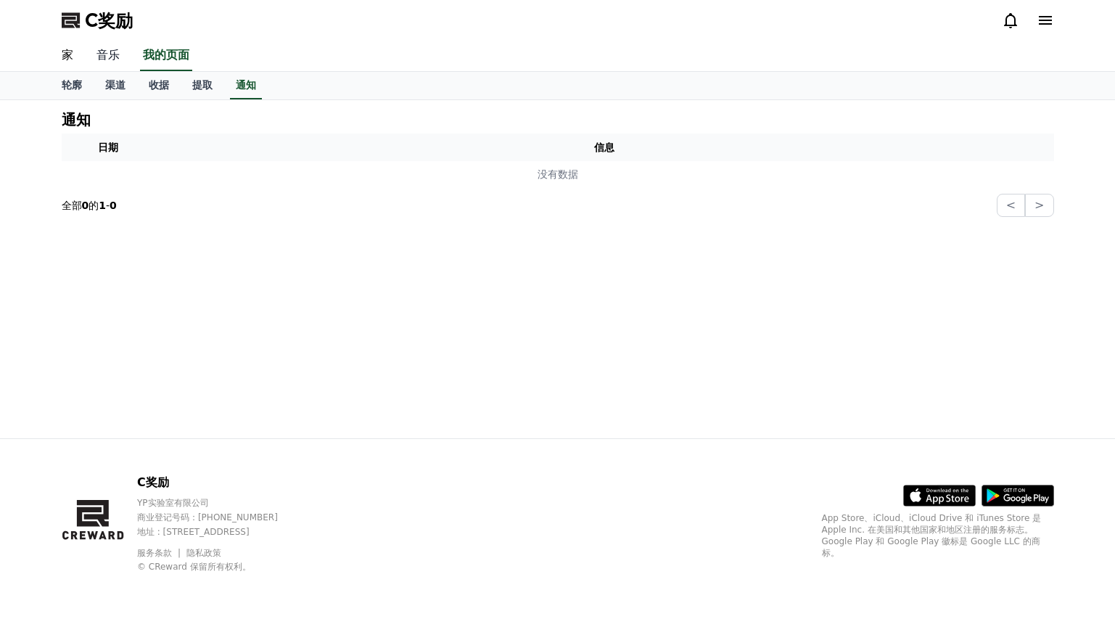
click at [105, 50] on font "音乐" at bounding box center [108, 55] width 23 height 14
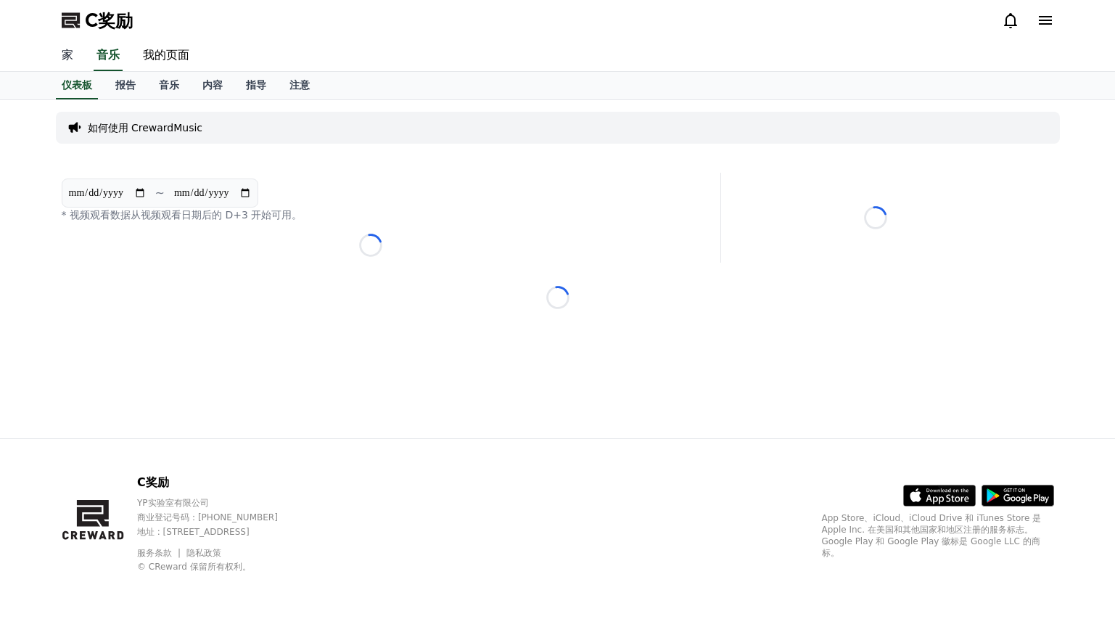
click at [65, 53] on font "家" at bounding box center [68, 55] width 12 height 14
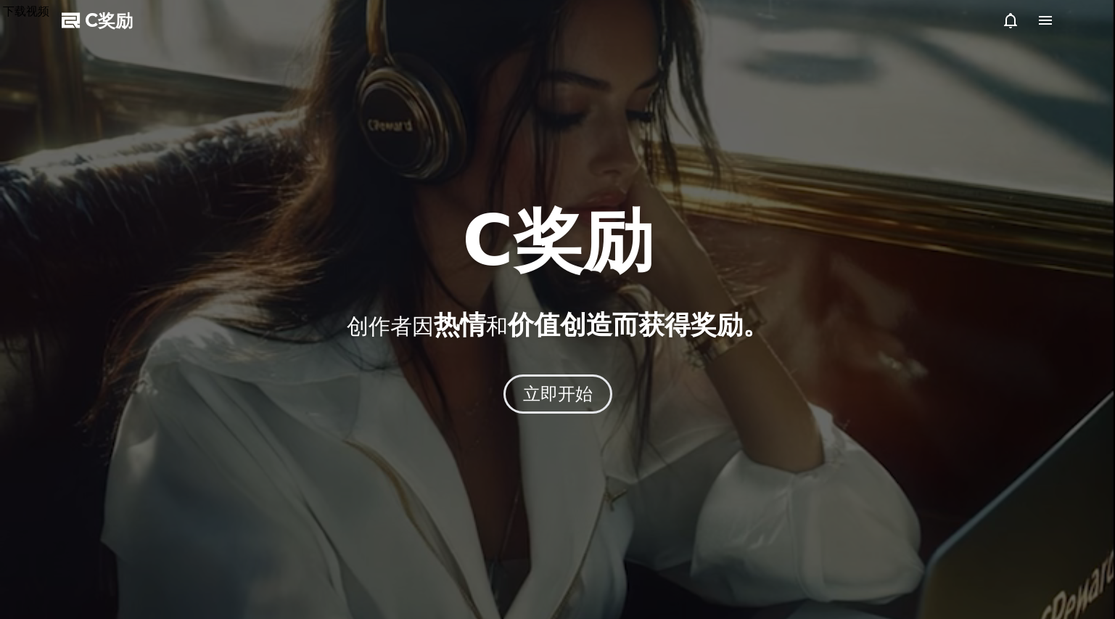
click at [363, 160] on div at bounding box center [557, 309] width 1115 height 619
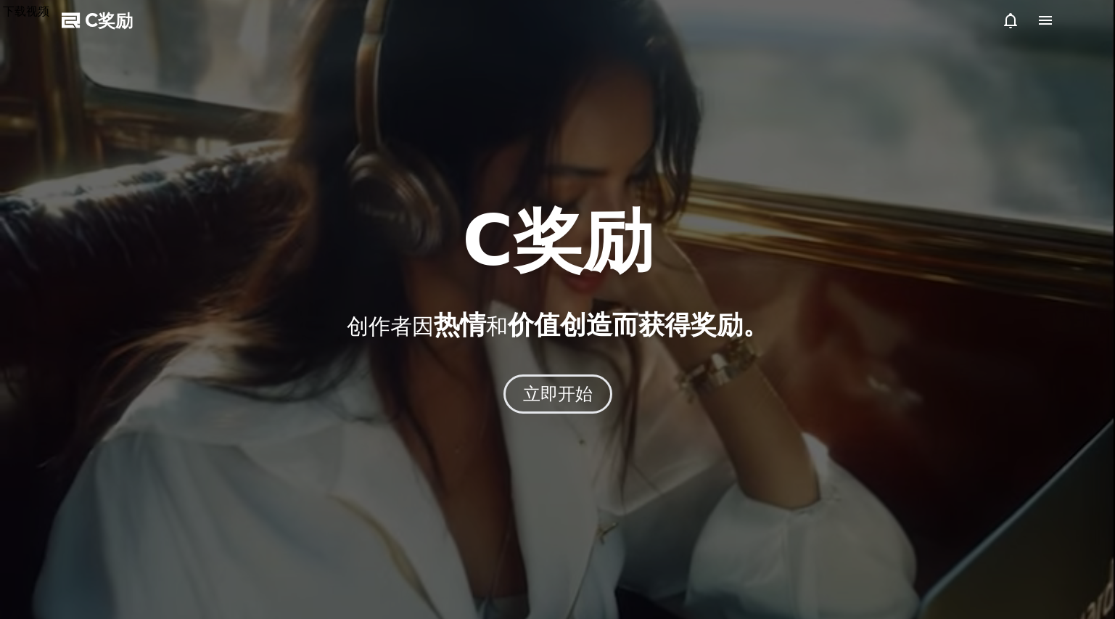
click at [1011, 28] on icon at bounding box center [1010, 20] width 17 height 17
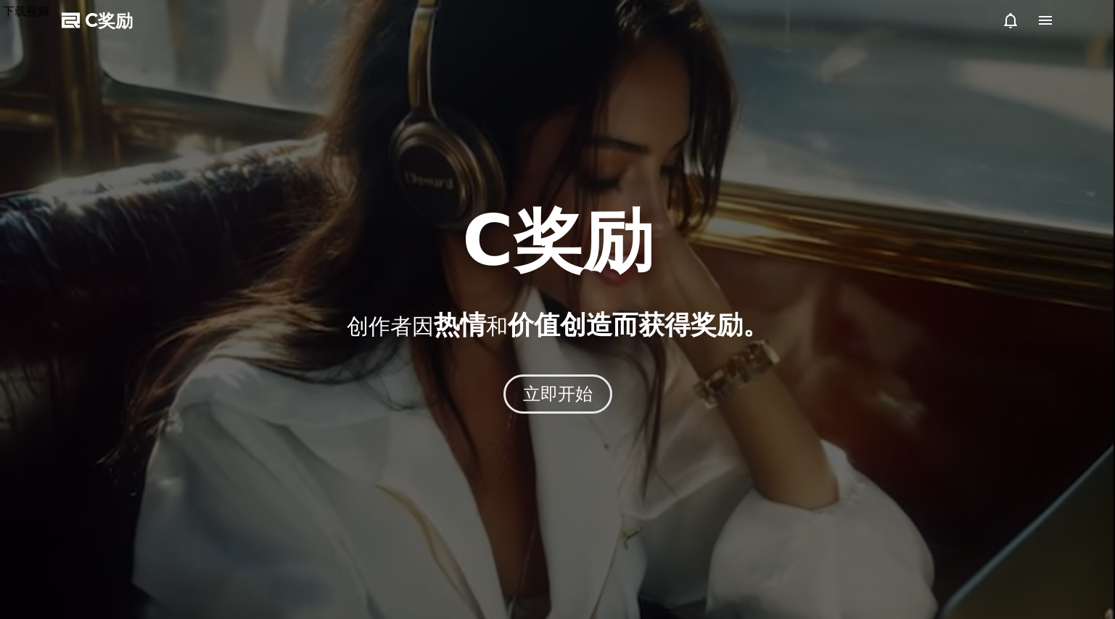
click at [1014, 25] on icon at bounding box center [1010, 20] width 13 height 15
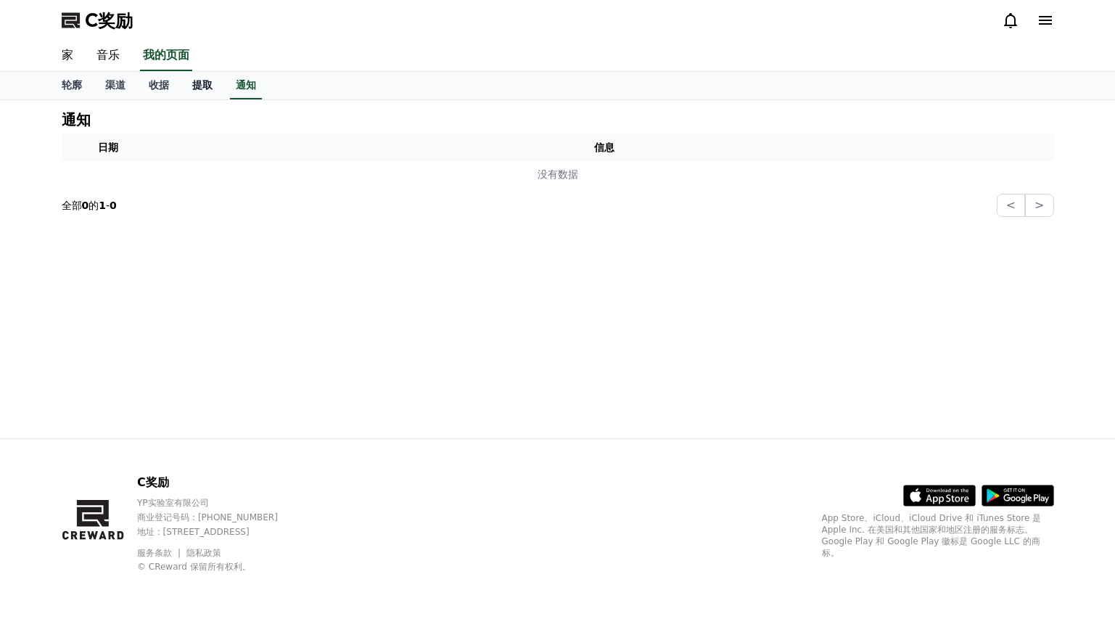
click at [203, 83] on font "提取" at bounding box center [202, 85] width 20 height 12
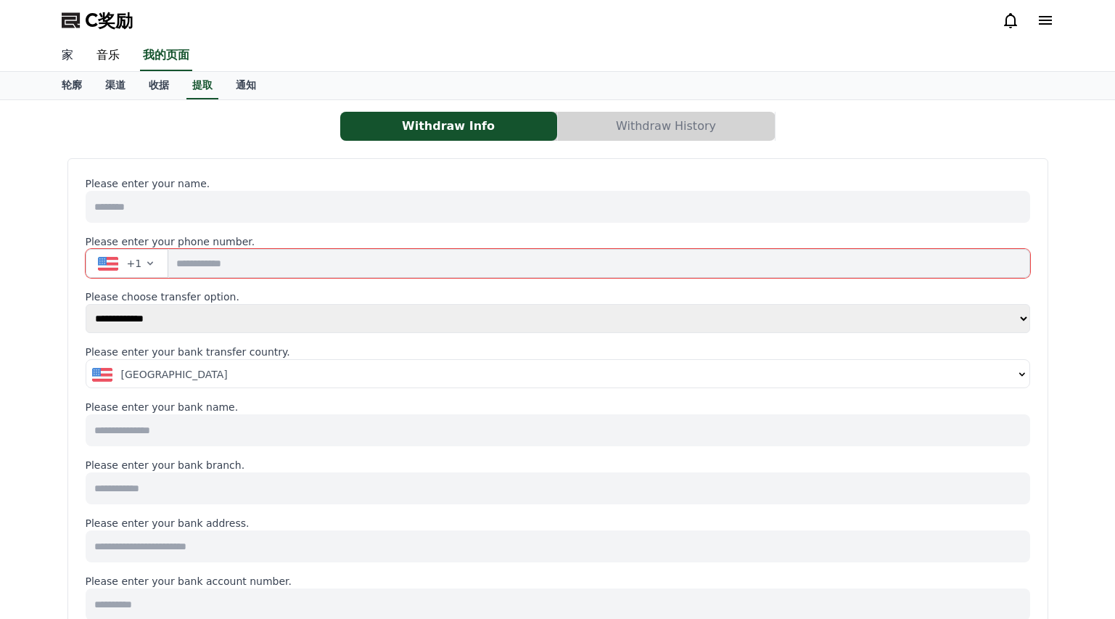
click at [68, 57] on font "家" at bounding box center [68, 55] width 12 height 14
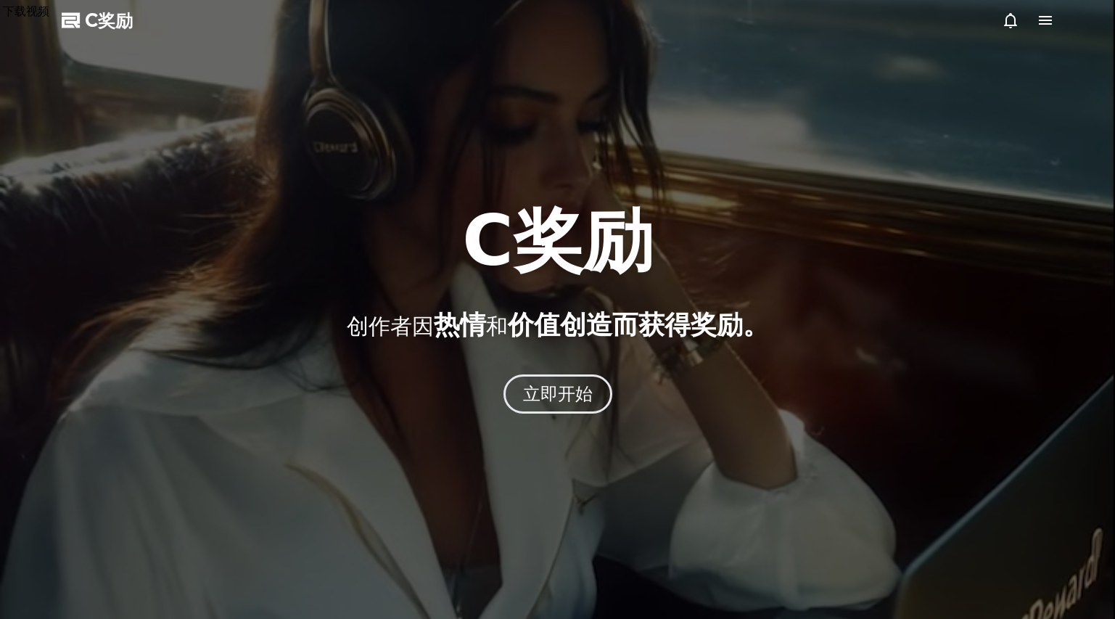
click at [1047, 22] on icon at bounding box center [1045, 20] width 17 height 17
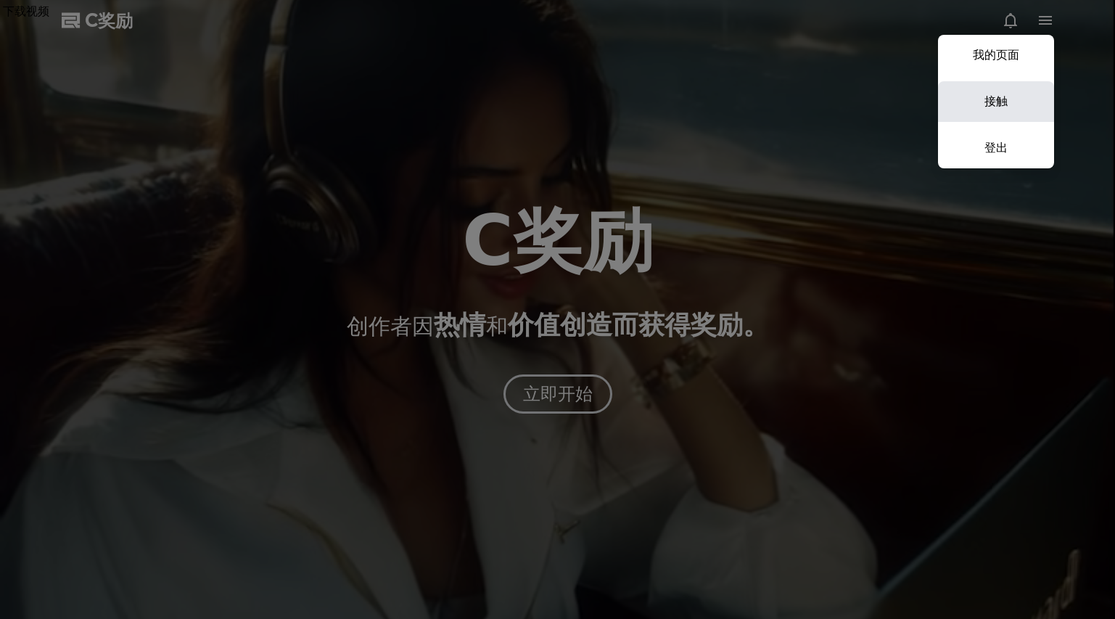
click at [1014, 93] on link "接触" at bounding box center [996, 101] width 116 height 41
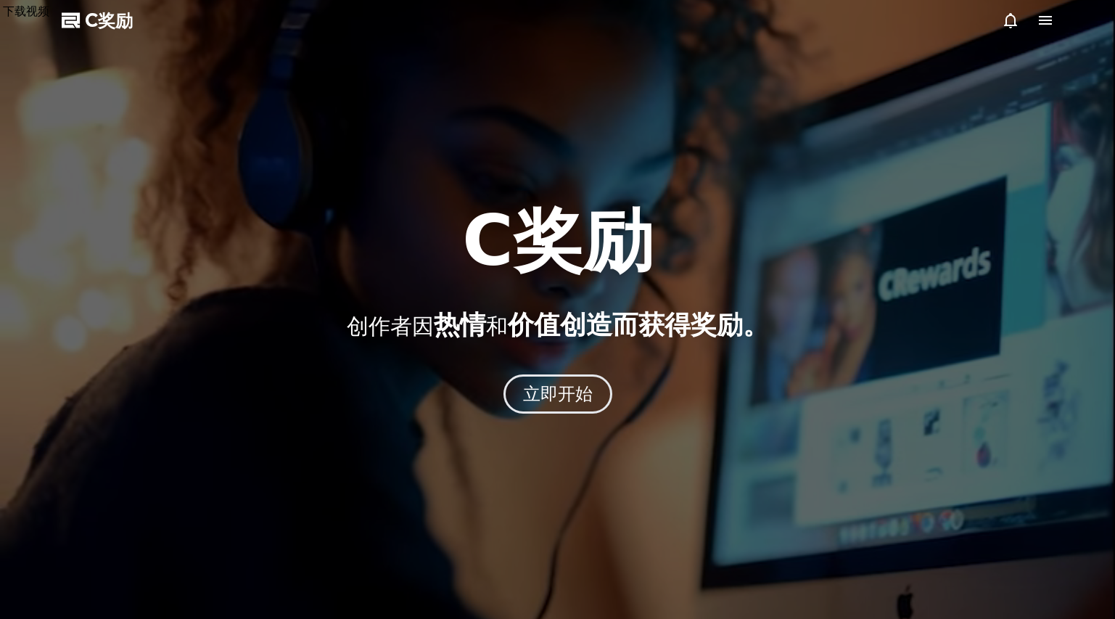
click at [1052, 17] on icon at bounding box center [1045, 20] width 17 height 17
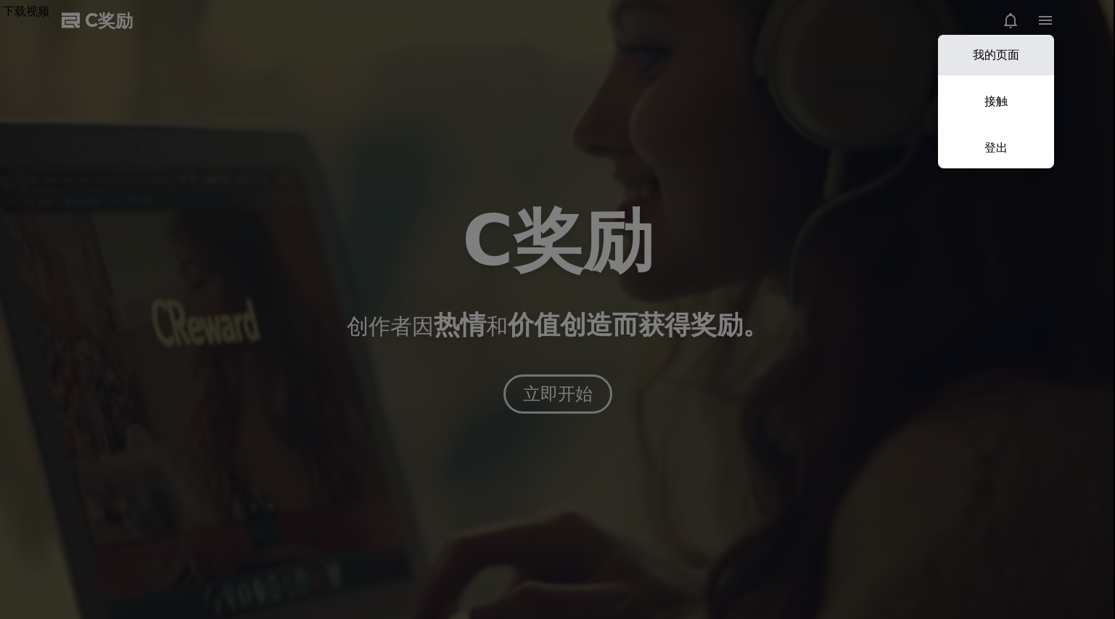
click at [1012, 52] on font "我的页面" at bounding box center [996, 55] width 46 height 14
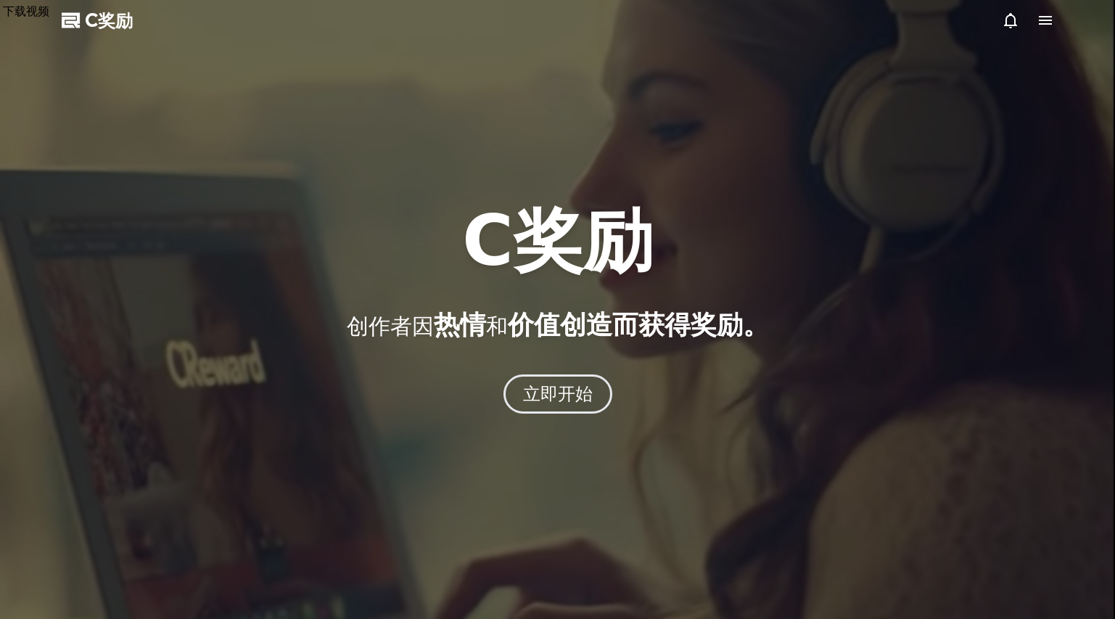
select select "**********"
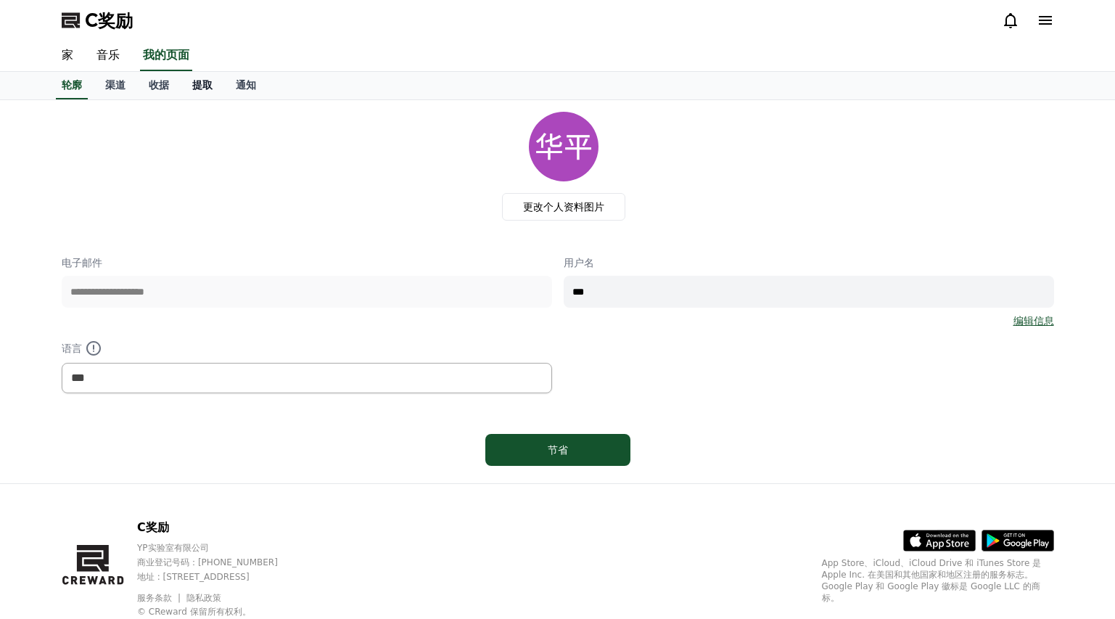
click at [215, 88] on link "提取" at bounding box center [203, 86] width 44 height 28
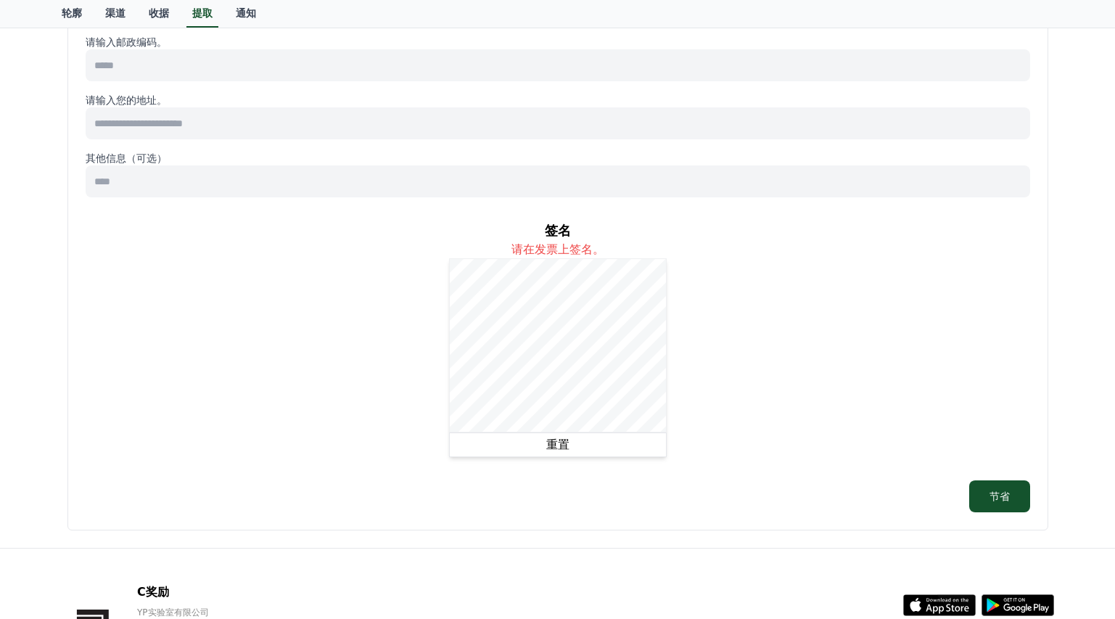
scroll to position [823, 0]
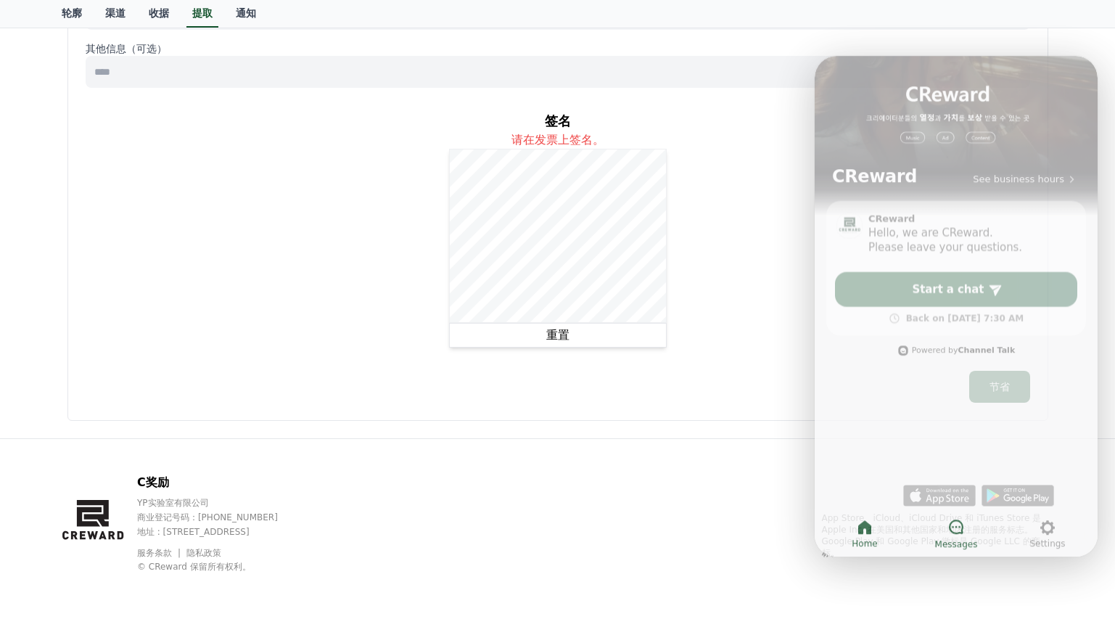
click at [963, 520] on icon at bounding box center [956, 523] width 17 height 17
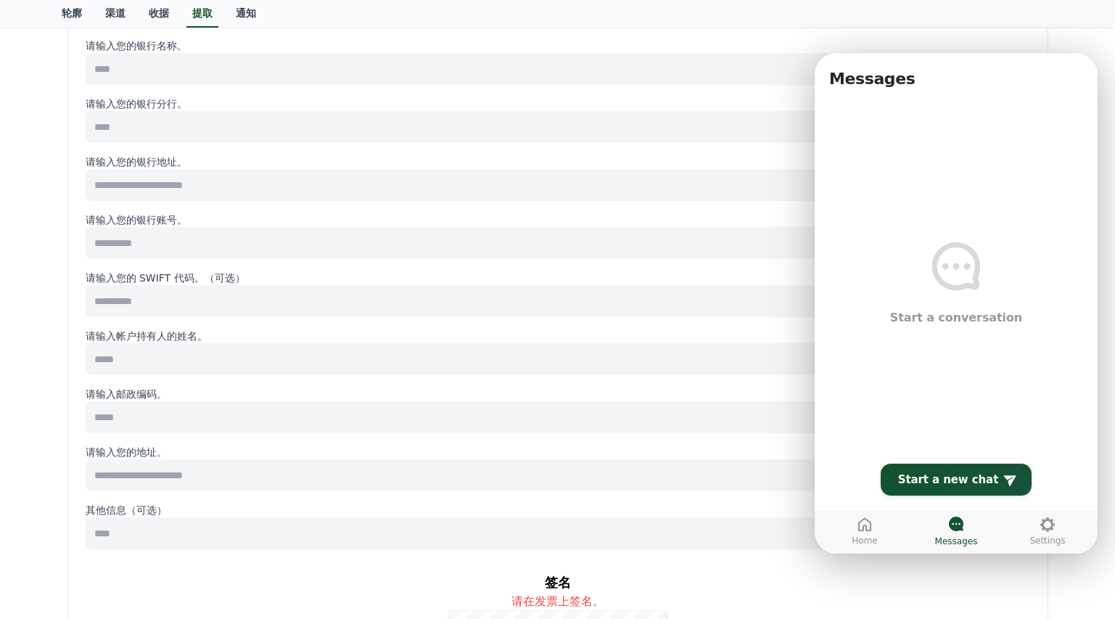
scroll to position [54, 0]
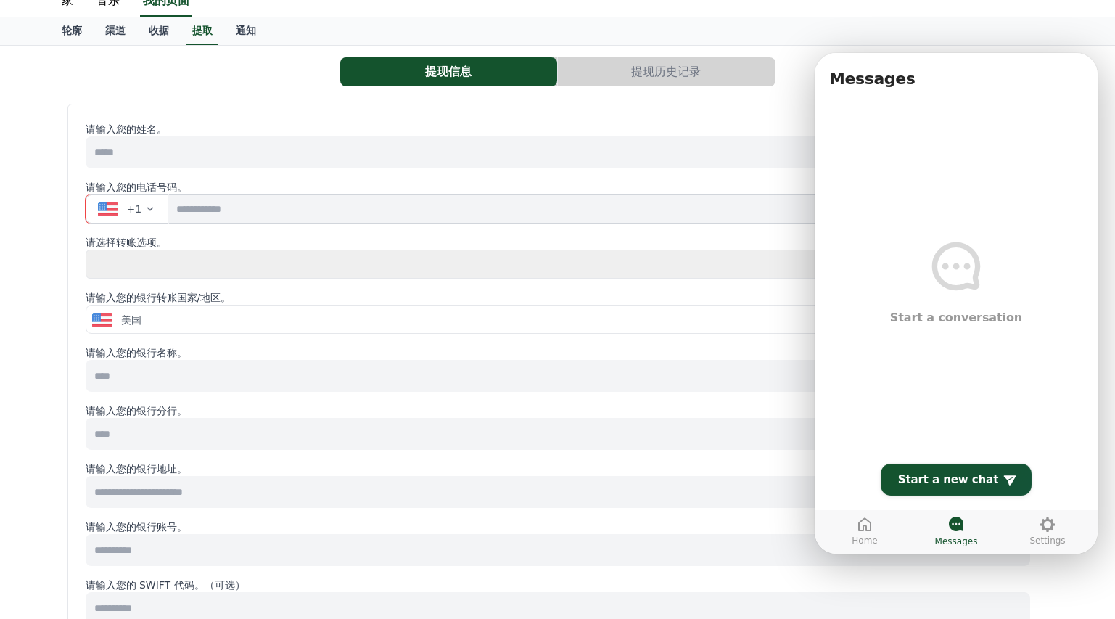
click at [393, 321] on div "美国" at bounding box center [553, 320] width 922 height 15
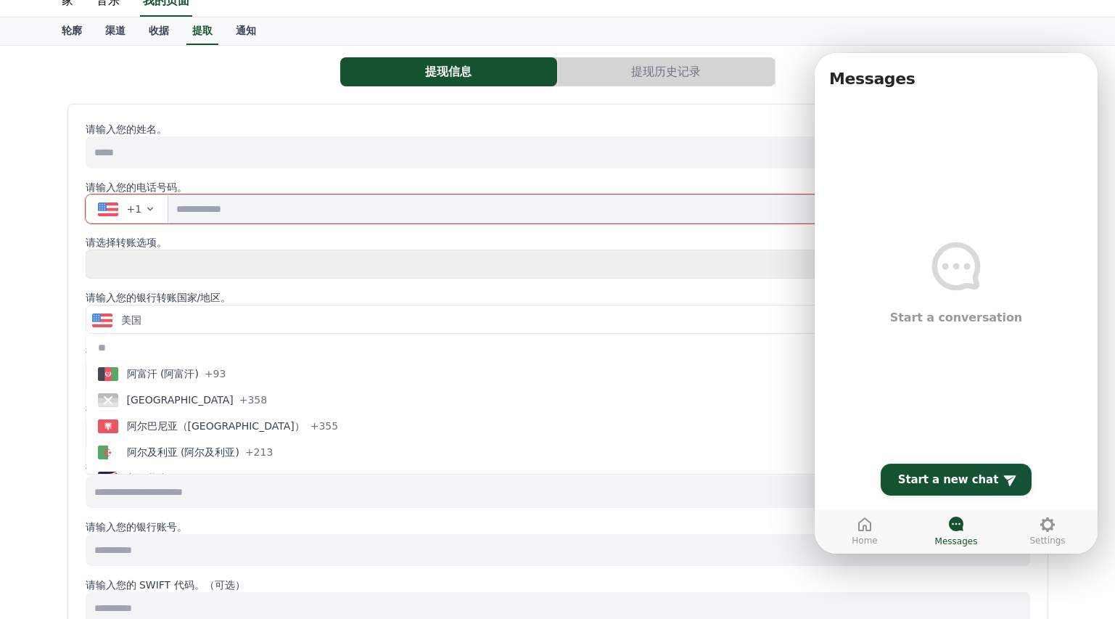
click at [337, 250] on select "**** **" at bounding box center [558, 264] width 945 height 29
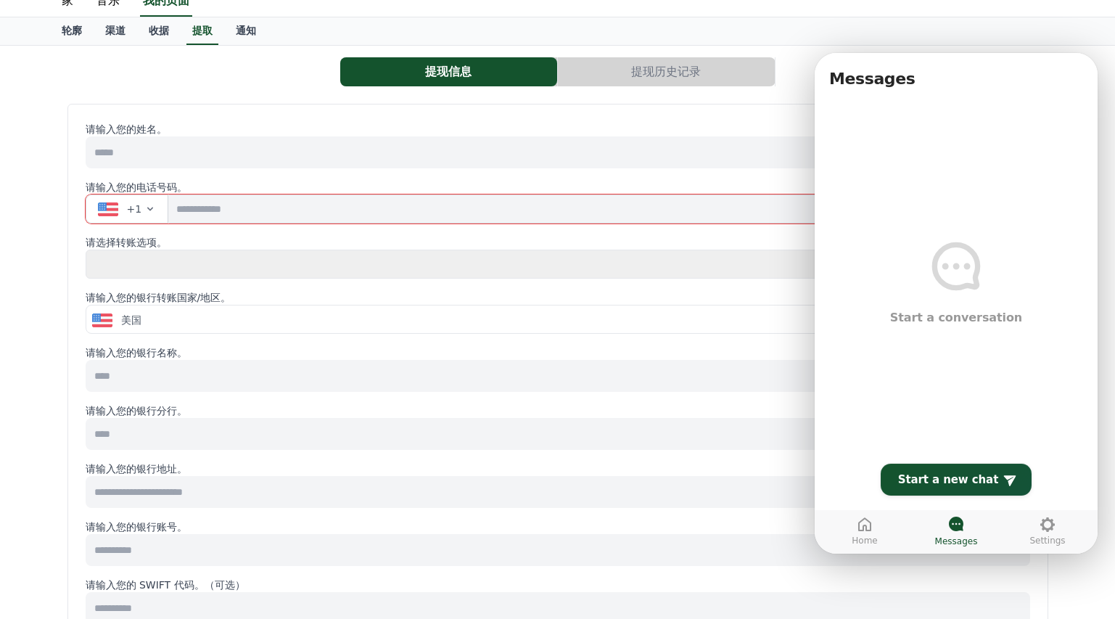
select select "**********"
click at [86, 250] on select "**** **" at bounding box center [558, 264] width 945 height 29
click at [223, 250] on select "**** **" at bounding box center [558, 264] width 945 height 29
click at [737, 561] on input at bounding box center [558, 550] width 945 height 32
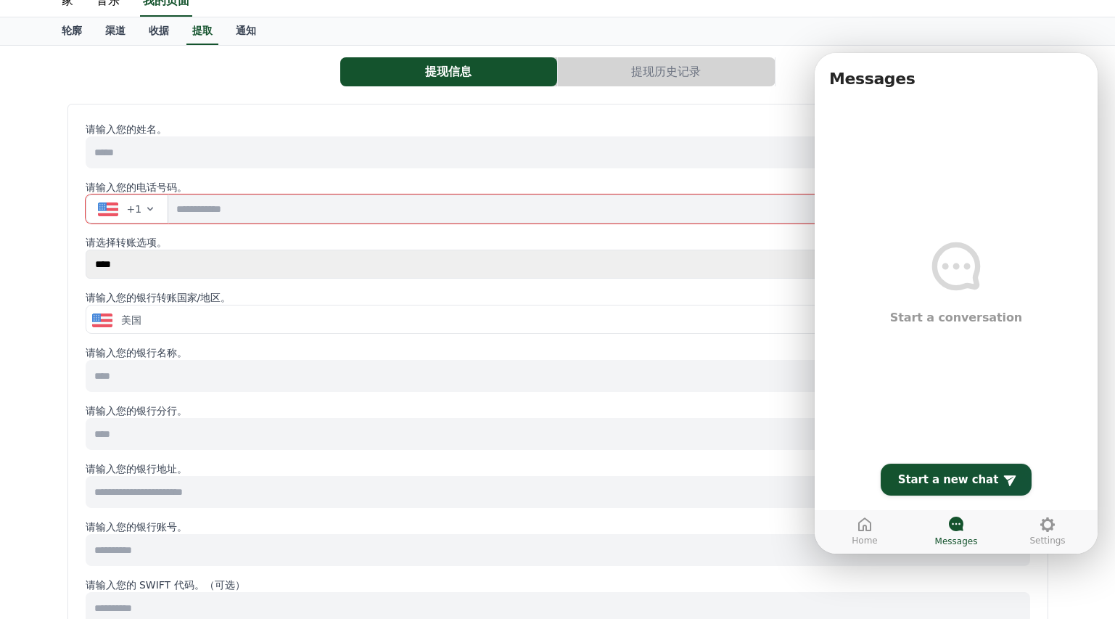
click at [139, 83] on div "提现信息 提现历史记录" at bounding box center [558, 71] width 993 height 29
click at [72, 29] on font "轮廓" at bounding box center [72, 31] width 20 height 12
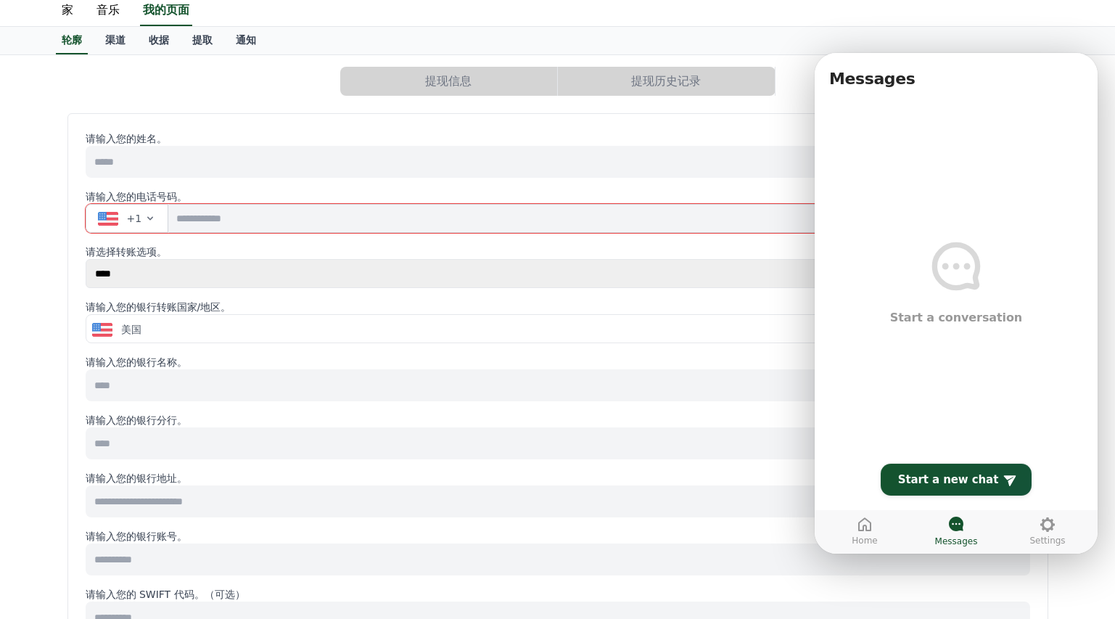
scroll to position [20, 0]
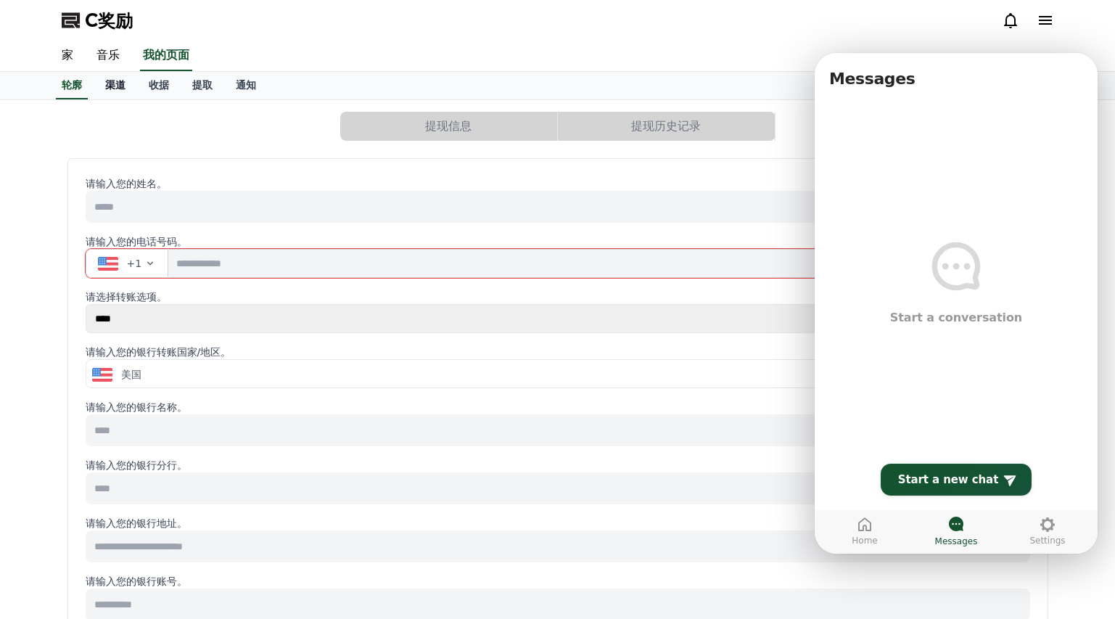
select select "**********"
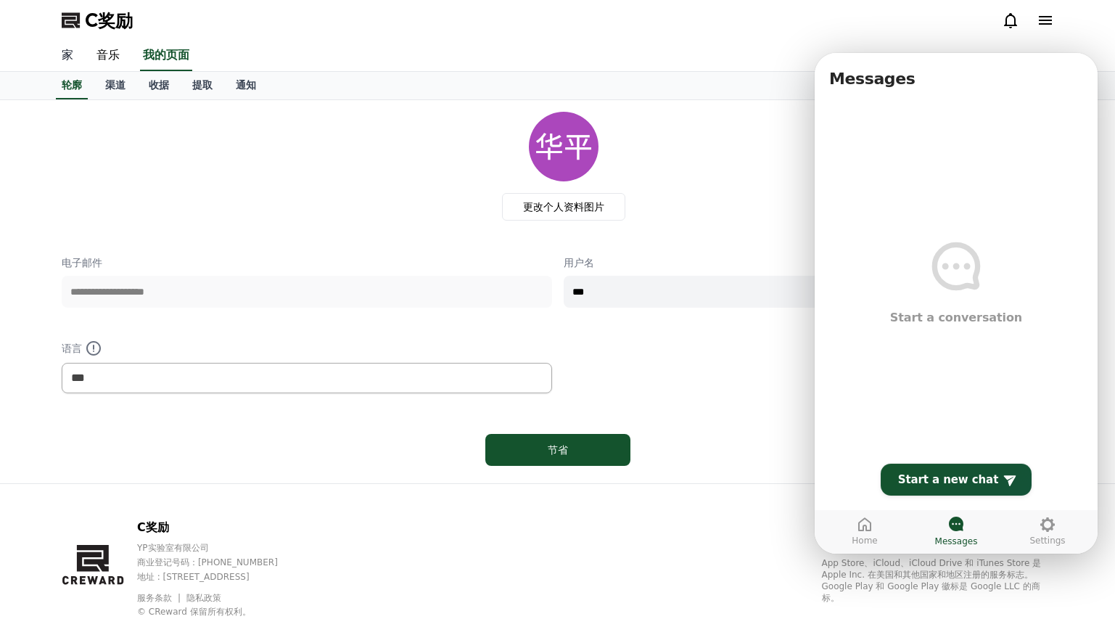
click at [66, 52] on font "家" at bounding box center [68, 55] width 12 height 14
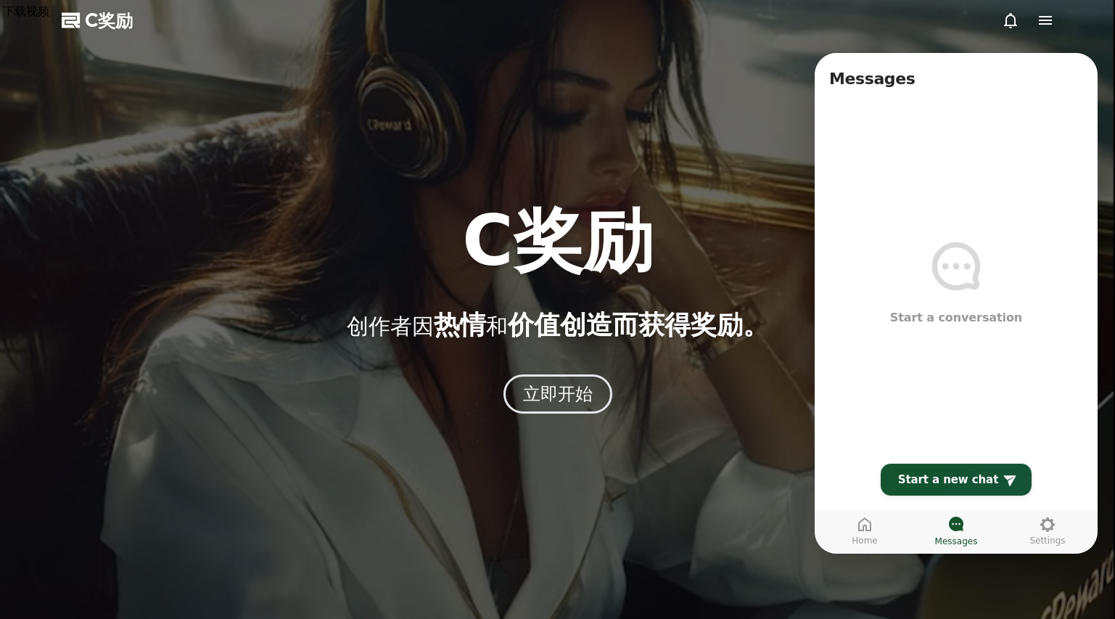
click at [854, 579] on div at bounding box center [557, 309] width 1115 height 619
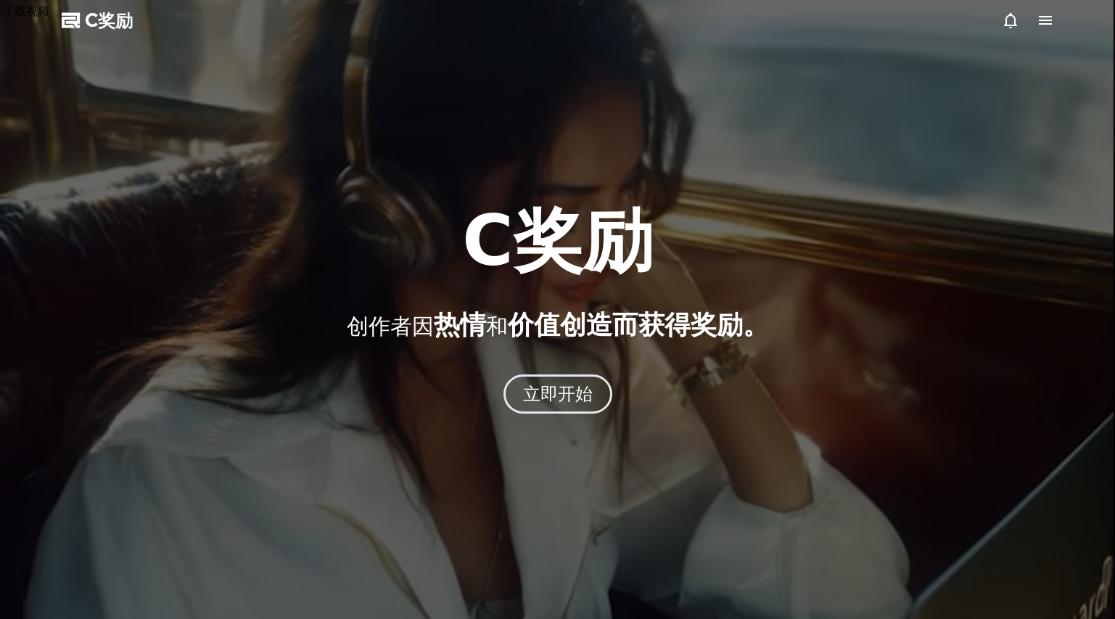
click at [1047, 19] on icon at bounding box center [1045, 20] width 17 height 17
